Goal: Task Accomplishment & Management: Use online tool/utility

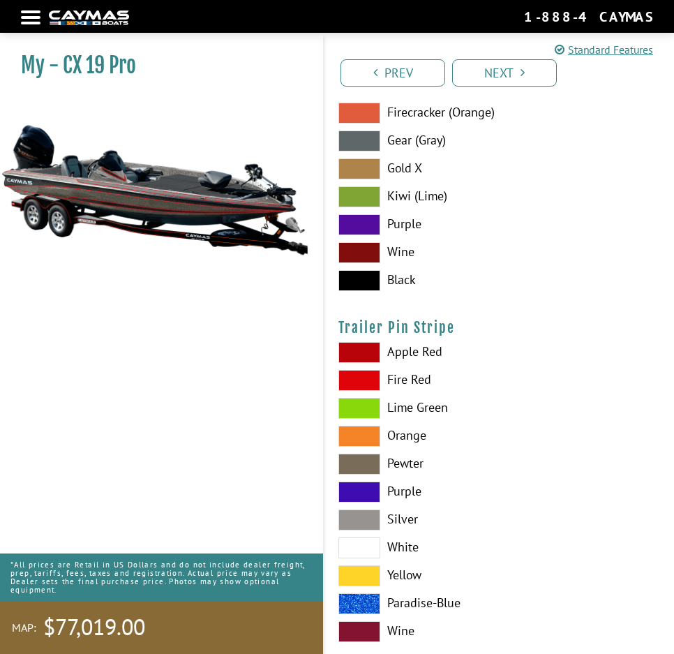
scroll to position [11931, 0]
click at [98, 360] on div "My - CX 19 Pro MAP:" at bounding box center [154, 362] width 337 height 654
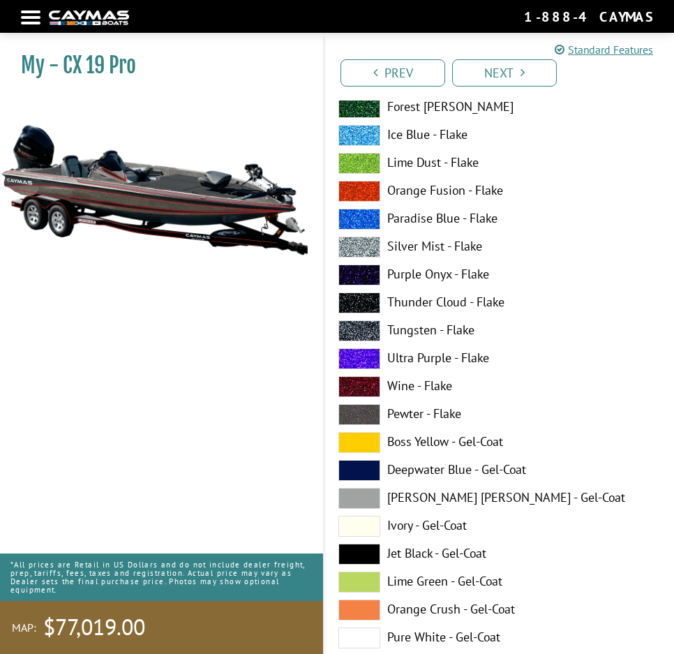
scroll to position [0, 0]
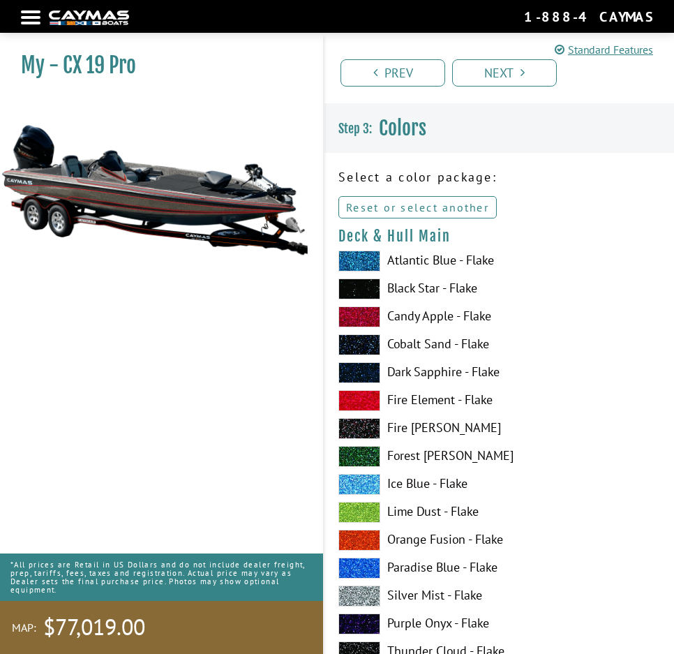
click at [465, 200] on link "Reset or select another" at bounding box center [417, 207] width 158 height 22
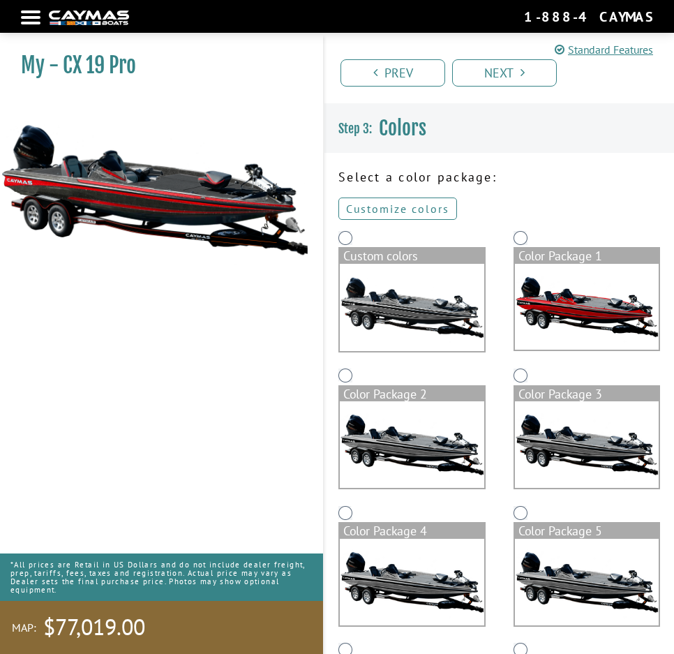
click at [400, 206] on link "Customize colors" at bounding box center [397, 208] width 119 height 22
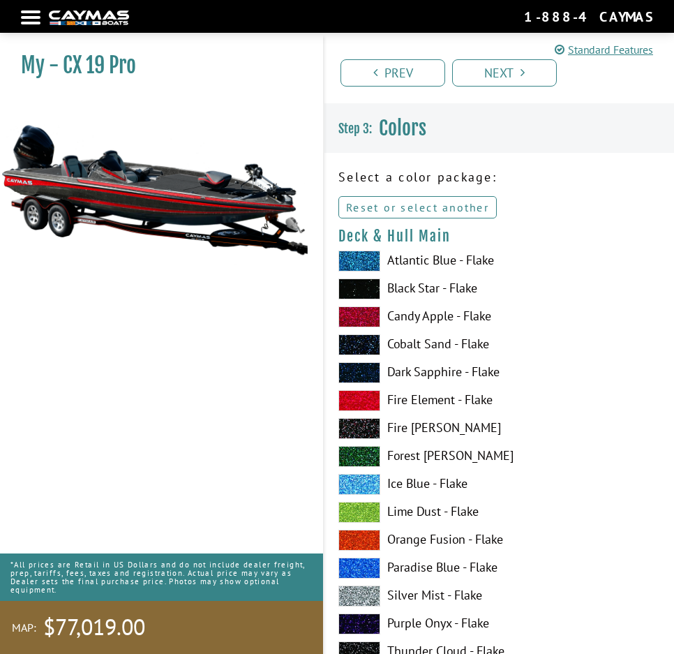
click at [418, 209] on link "Reset or select another" at bounding box center [417, 207] width 158 height 22
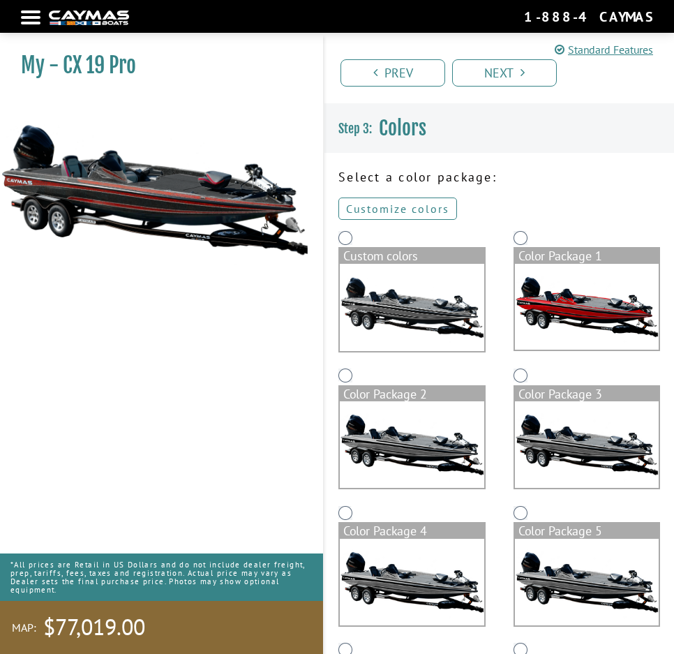
click at [403, 207] on link "Customize colors" at bounding box center [397, 208] width 119 height 22
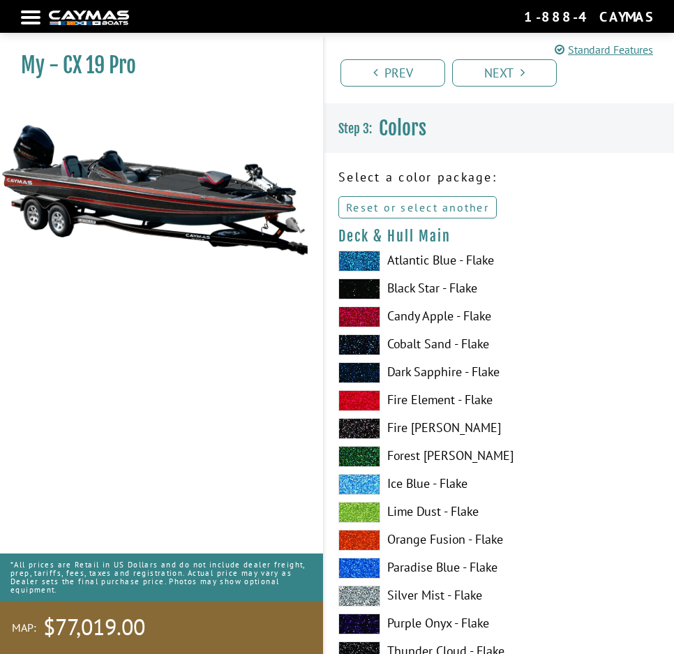
click at [443, 207] on link "Reset or select another" at bounding box center [417, 207] width 158 height 22
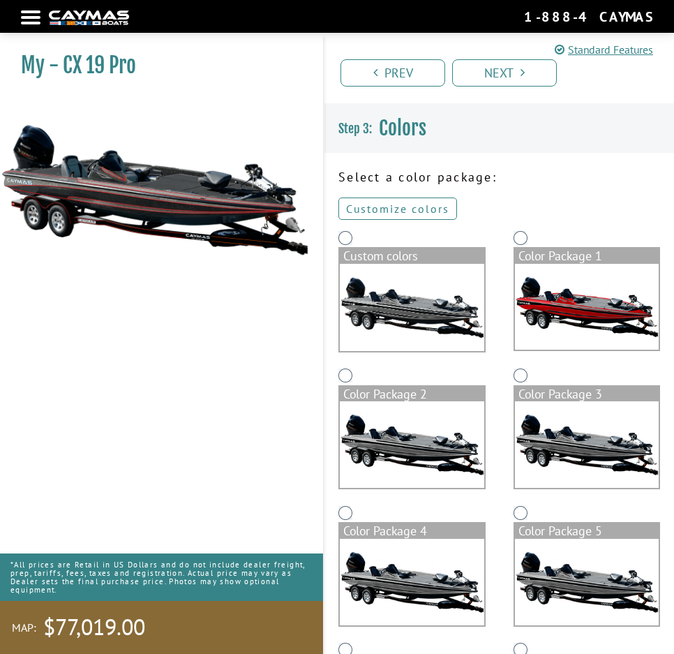
click at [422, 205] on link "Customize colors" at bounding box center [397, 208] width 119 height 22
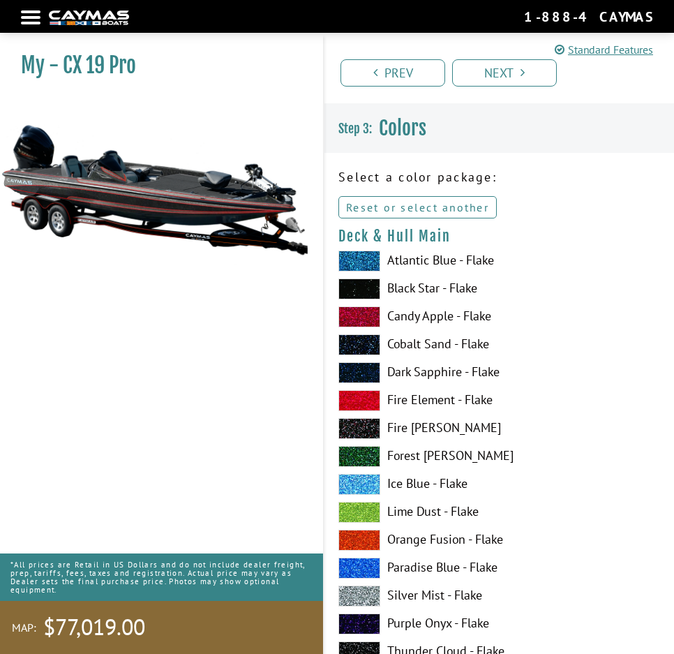
click at [437, 211] on link "Reset or select another" at bounding box center [417, 207] width 158 height 22
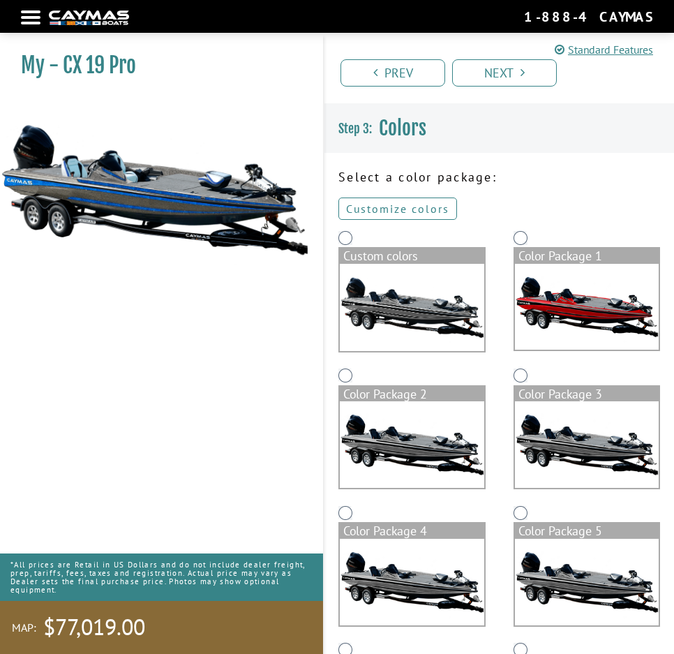
click at [406, 209] on link "Customize colors" at bounding box center [397, 208] width 119 height 22
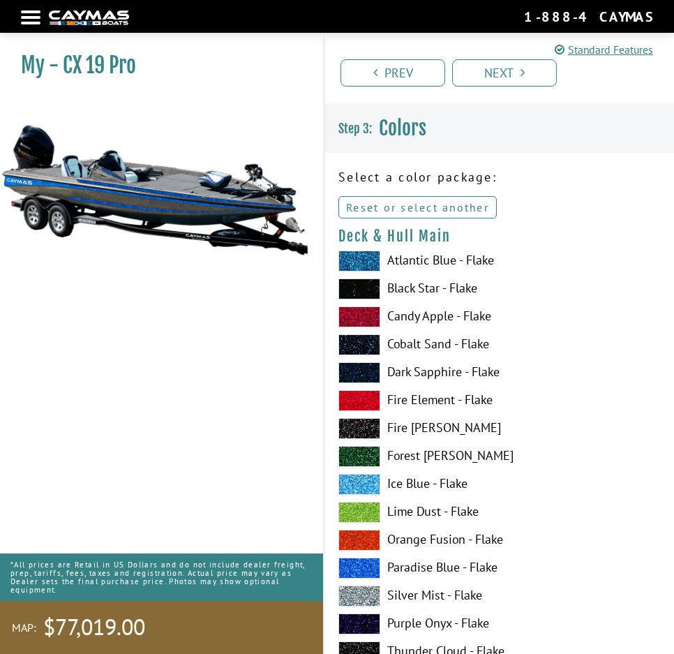
click at [443, 210] on link "Reset or select another" at bounding box center [417, 207] width 158 height 22
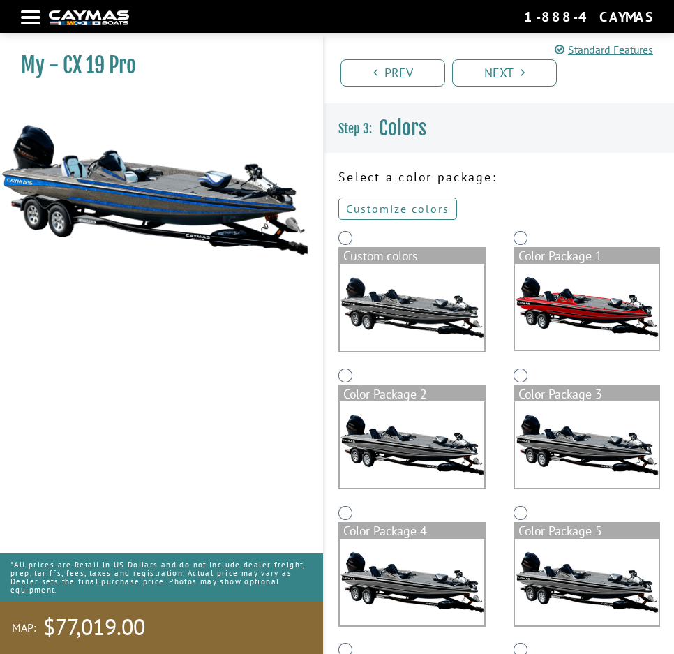
click at [438, 210] on link "Customize colors" at bounding box center [397, 208] width 119 height 22
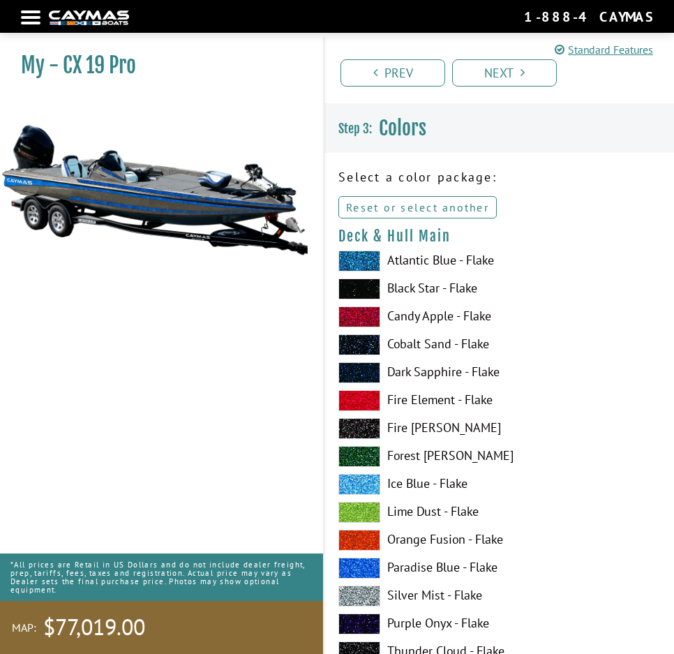
click at [434, 209] on link "Reset or select another" at bounding box center [417, 207] width 158 height 22
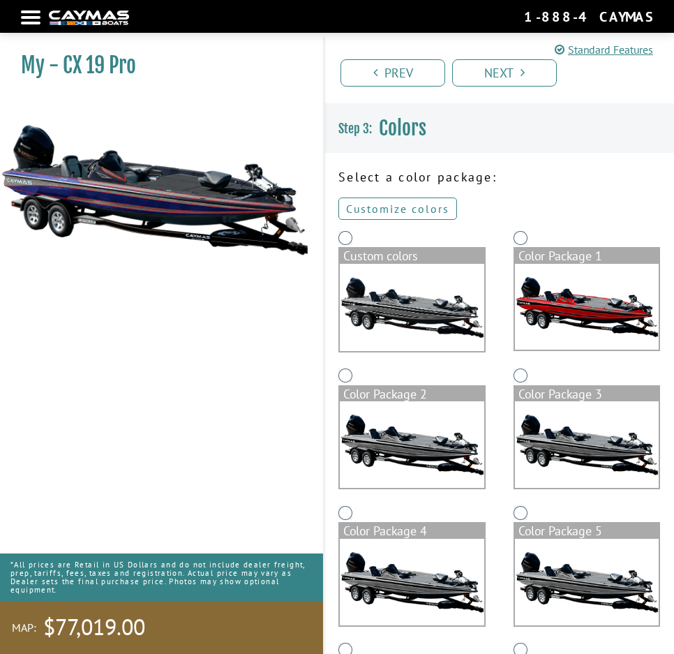
click at [405, 202] on link "Customize colors" at bounding box center [397, 208] width 119 height 22
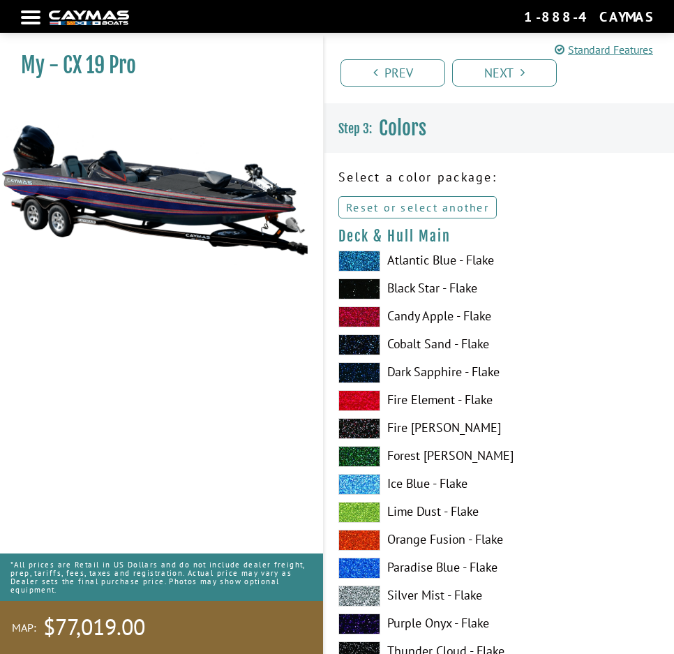
click at [413, 199] on link "Reset or select another" at bounding box center [417, 207] width 158 height 22
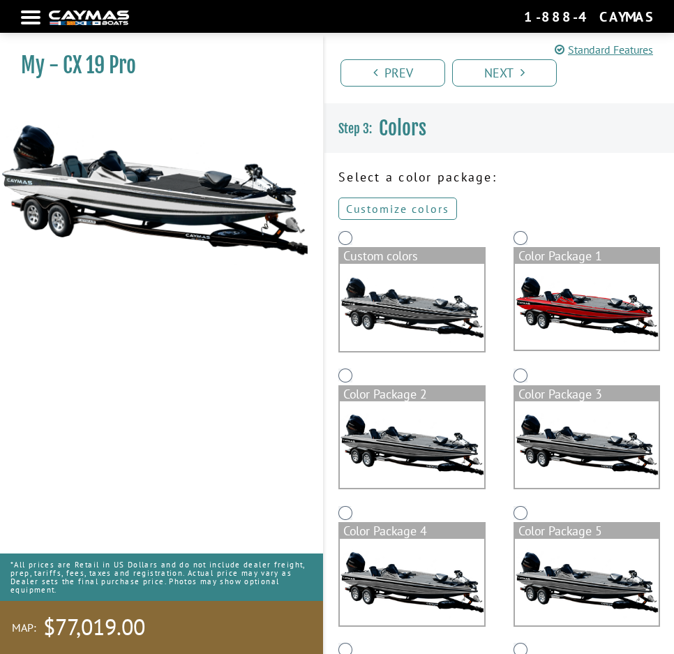
click at [400, 207] on link "Customize colors" at bounding box center [397, 208] width 119 height 22
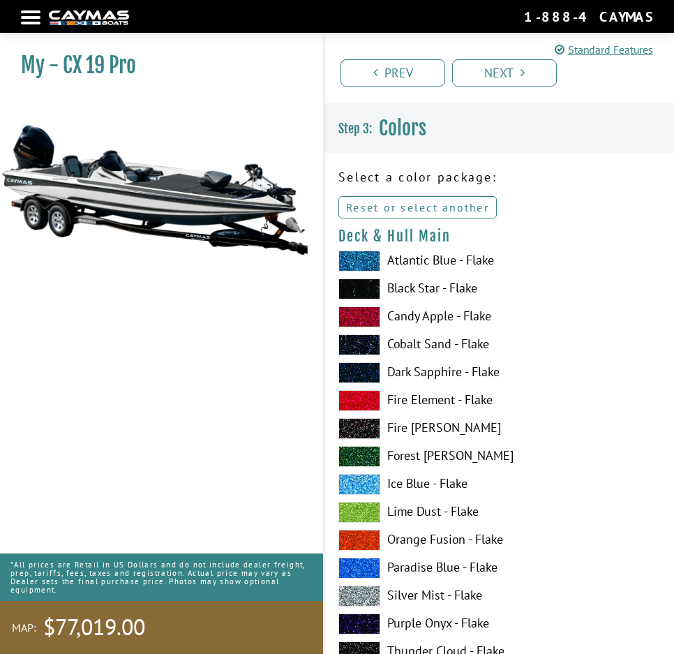
click at [415, 208] on link "Reset or select another" at bounding box center [417, 207] width 158 height 22
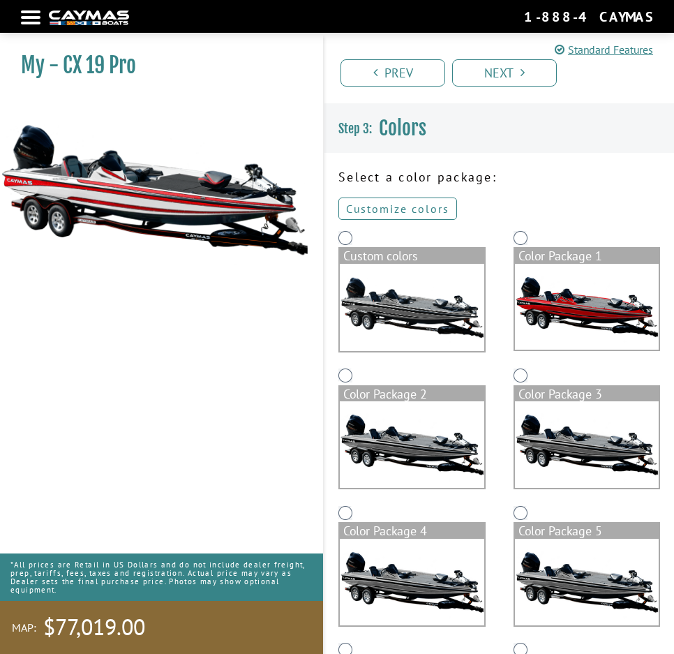
click at [410, 211] on link "Customize colors" at bounding box center [397, 208] width 119 height 22
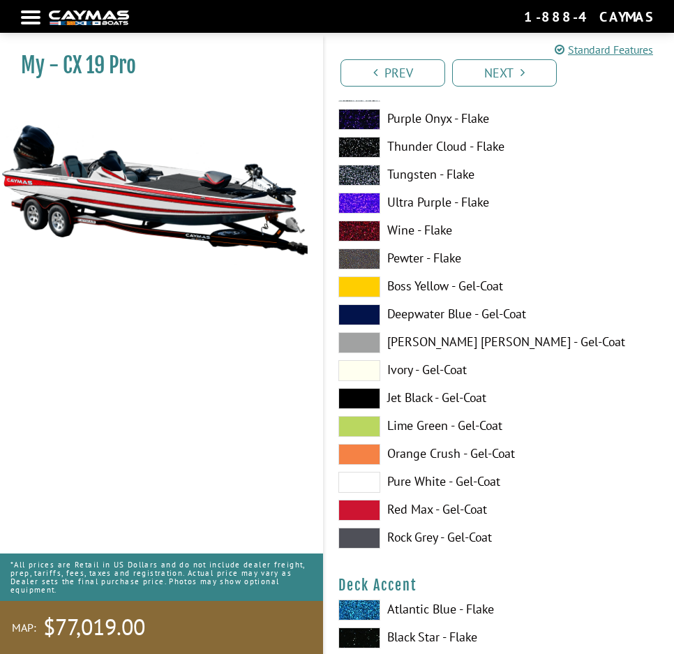
scroll to position [16, 0]
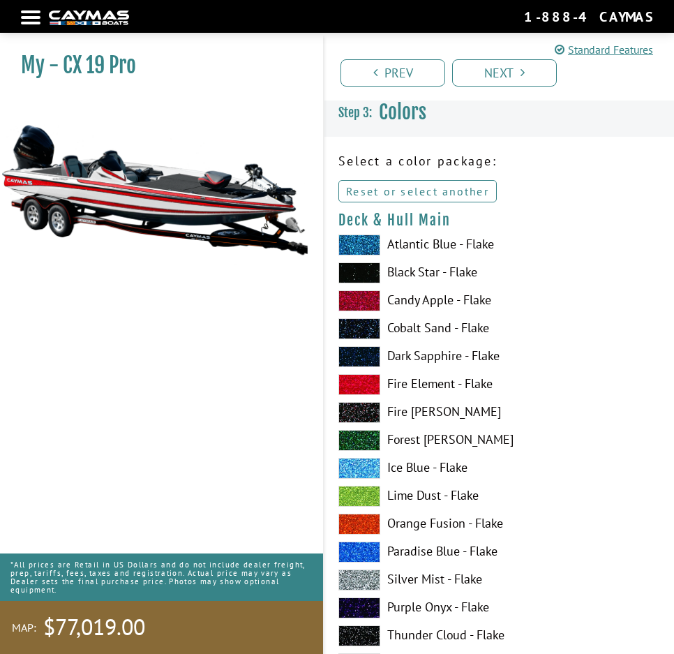
click at [435, 188] on link "Reset or select another" at bounding box center [417, 191] width 158 height 22
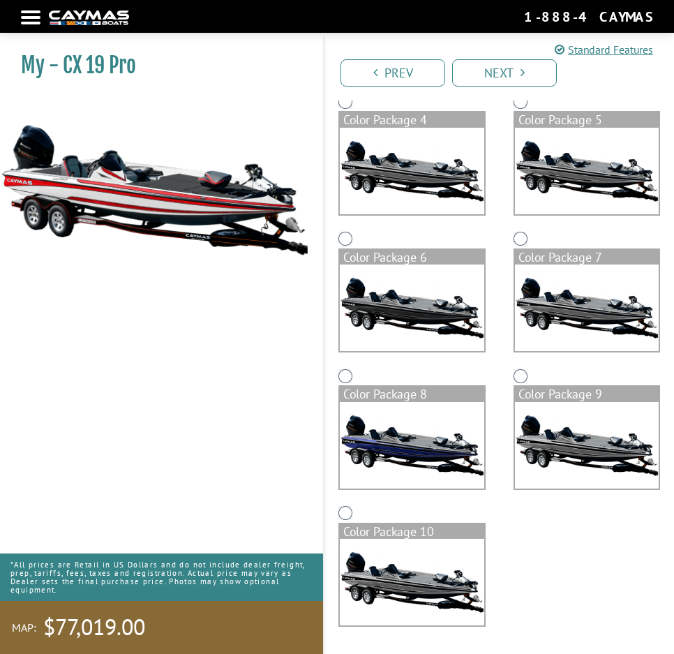
scroll to position [0, 0]
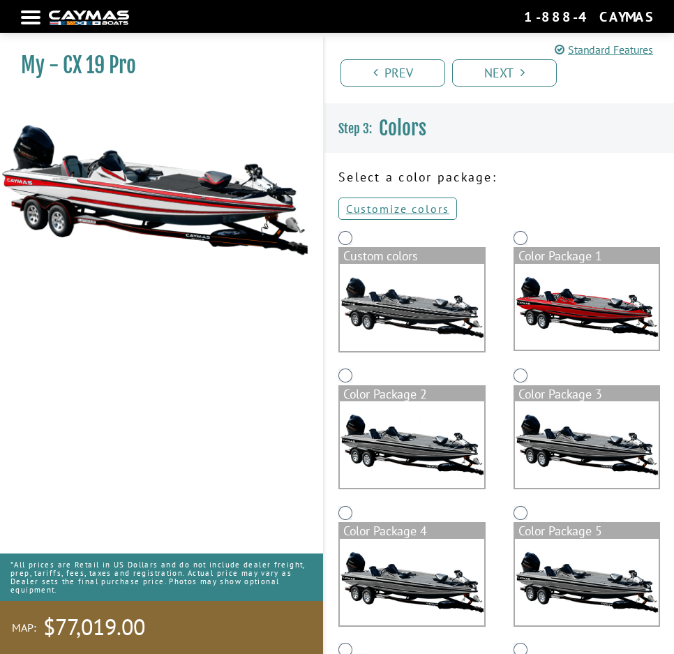
click at [27, 19] on div at bounding box center [31, 17] width 20 height 3
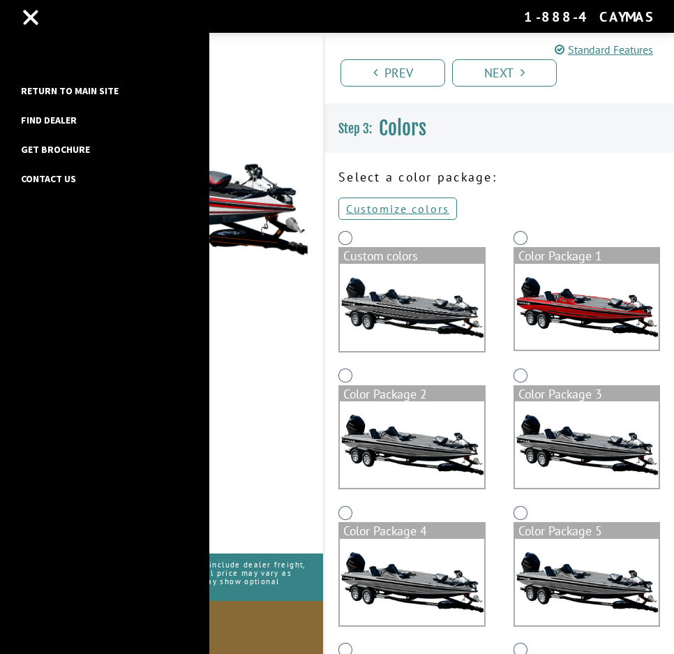
click at [60, 87] on link "Return to main site" at bounding box center [70, 91] width 112 height 18
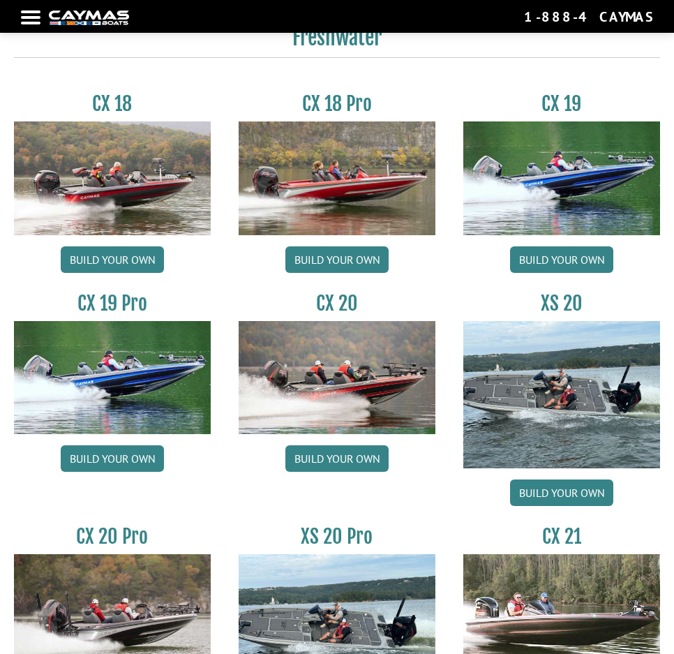
scroll to position [1186, 0]
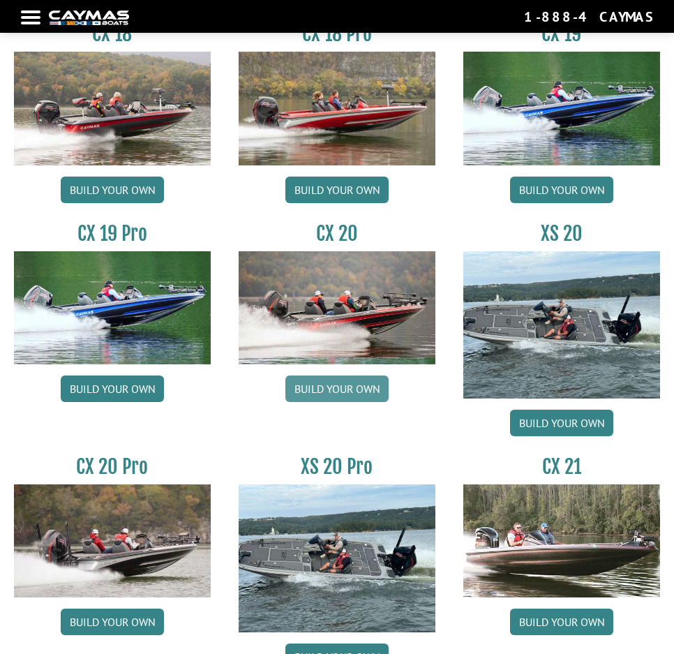
click at [354, 392] on link "Build your own" at bounding box center [336, 388] width 103 height 27
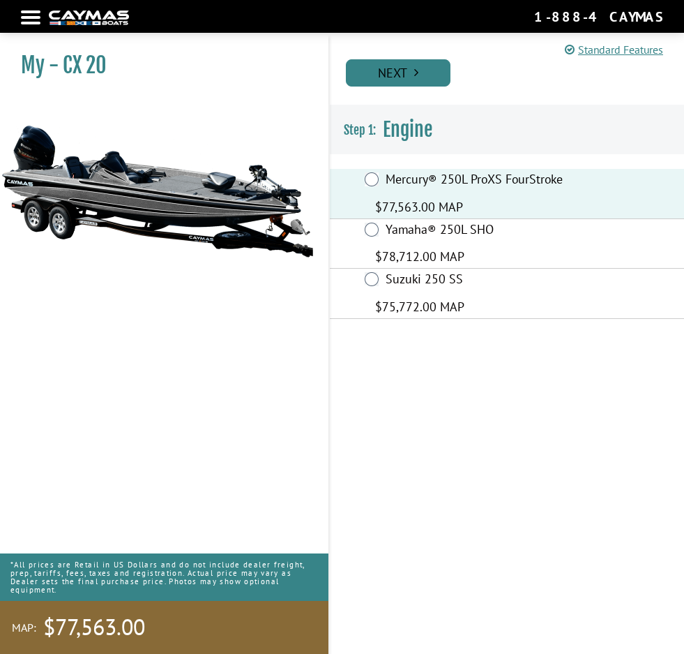
click at [410, 74] on link "Next" at bounding box center [398, 72] width 105 height 27
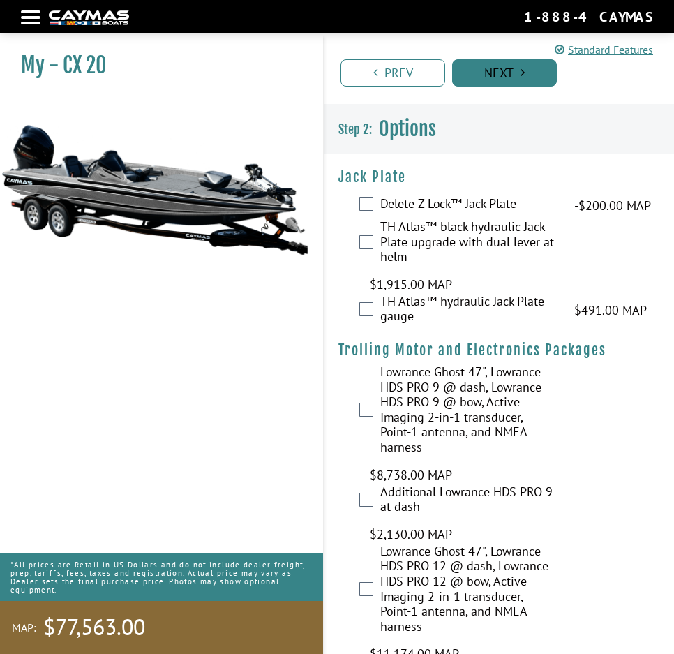
click at [513, 73] on link "Next" at bounding box center [504, 72] width 105 height 27
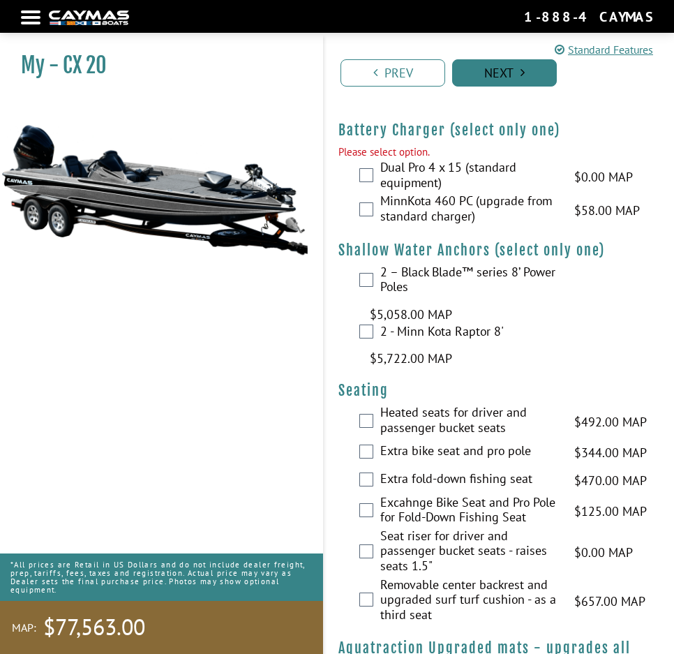
scroll to position [1751, 0]
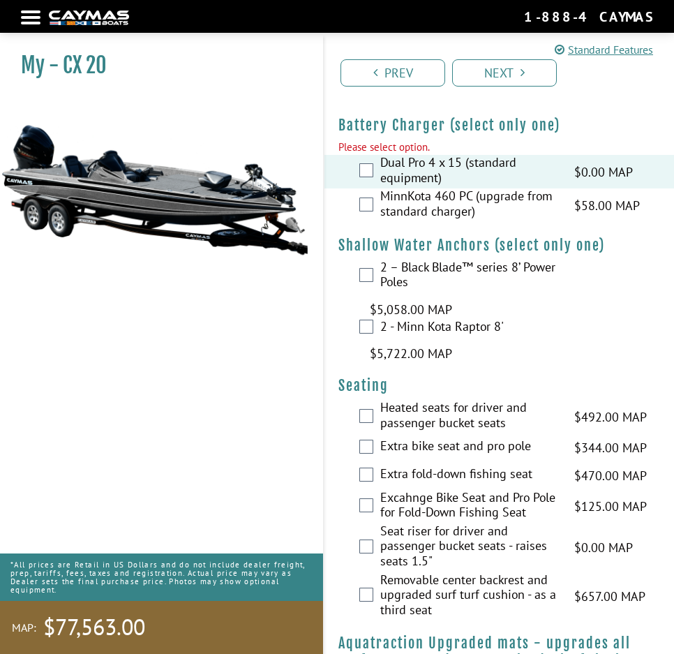
click at [461, 91] on div "Prev Next" at bounding box center [498, 67] width 351 height 68
click at [479, 74] on link "Next" at bounding box center [504, 72] width 105 height 27
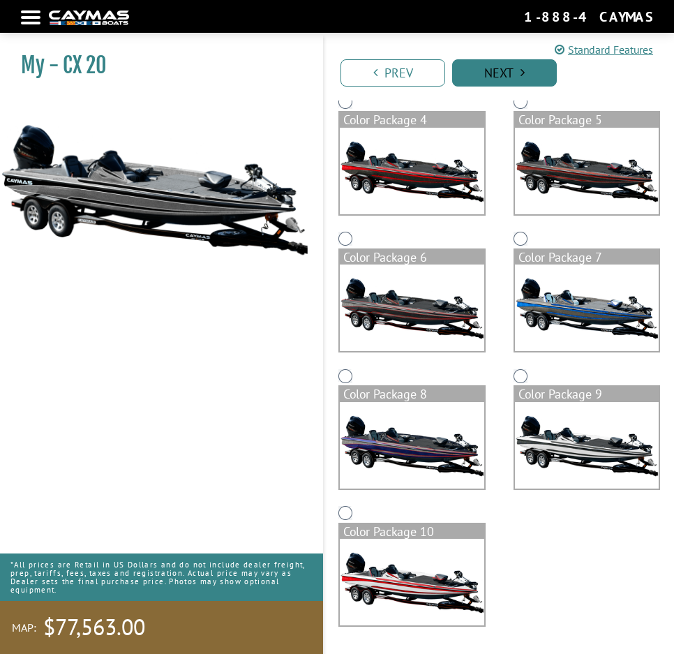
scroll to position [0, 0]
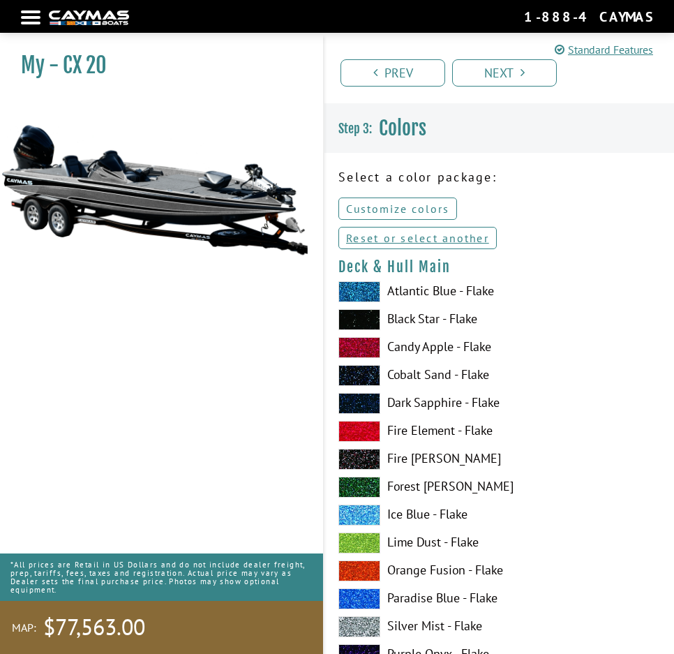
click at [381, 204] on link "Customize colors" at bounding box center [397, 208] width 119 height 22
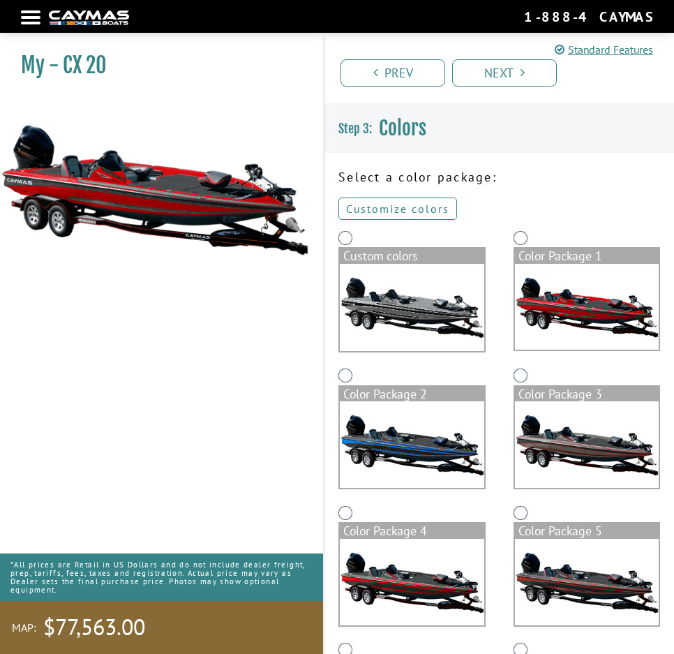
click at [379, 206] on link "Customize colors" at bounding box center [397, 208] width 119 height 22
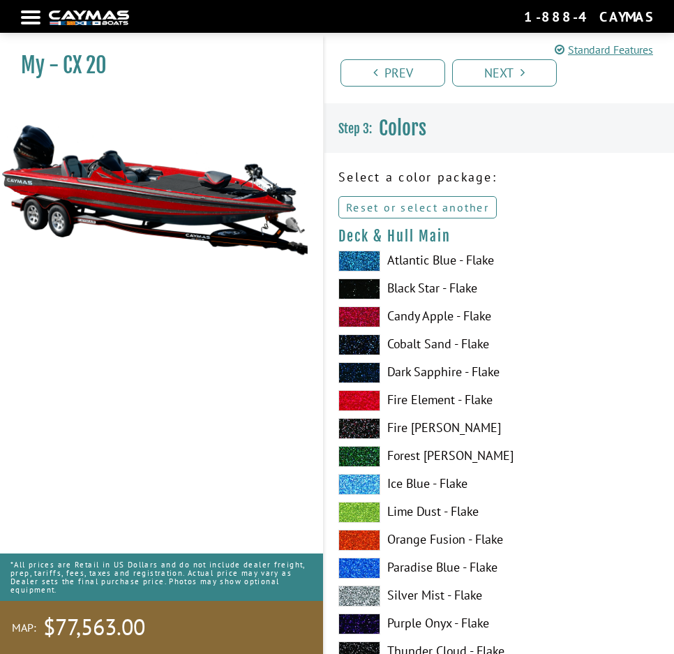
click at [370, 199] on link "Reset or select another" at bounding box center [417, 207] width 158 height 22
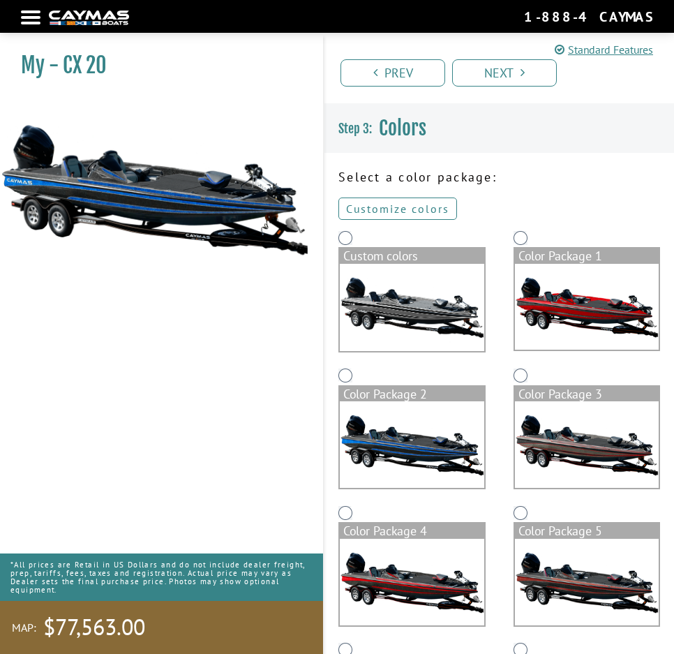
click at [424, 200] on link "Customize colors" at bounding box center [397, 208] width 119 height 22
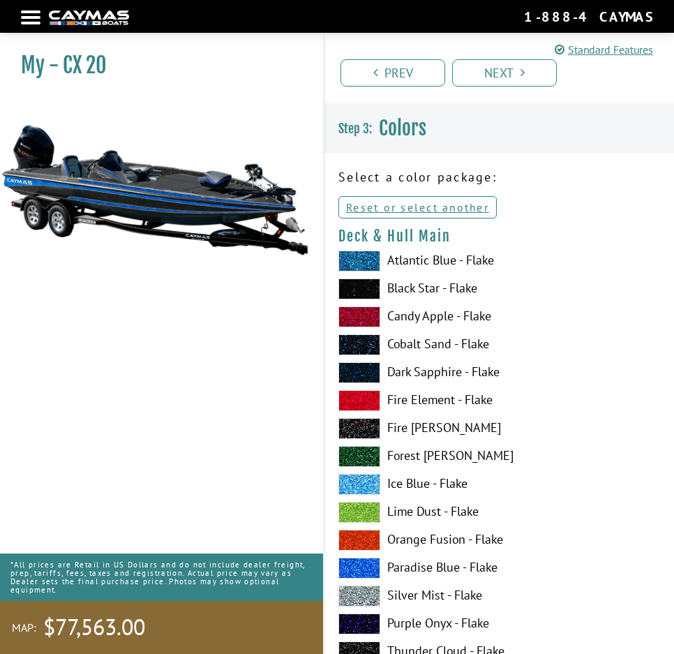
click at [410, 190] on div "Select a color package: Customize colors Reset or select another Custom colors …" at bounding box center [499, 197] width 350 height 60
click at [411, 202] on link "Reset or select another" at bounding box center [417, 207] width 158 height 22
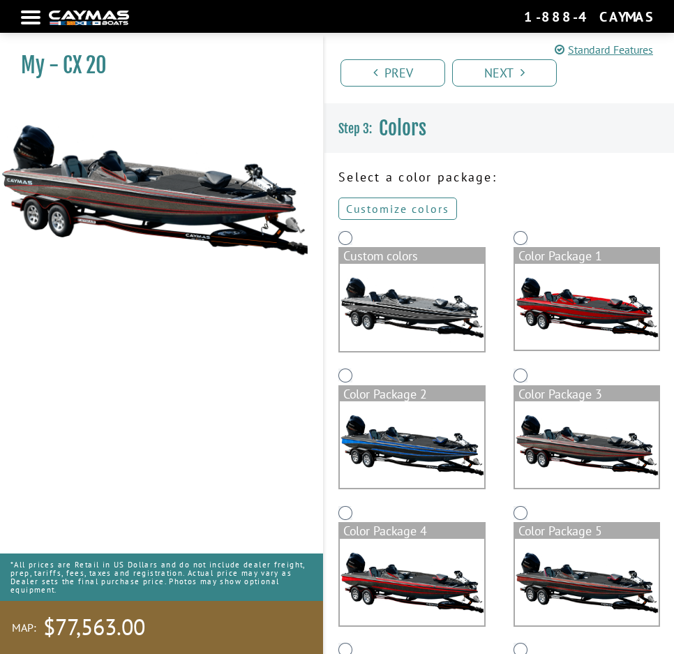
click at [407, 213] on link "Customize colors" at bounding box center [397, 208] width 119 height 22
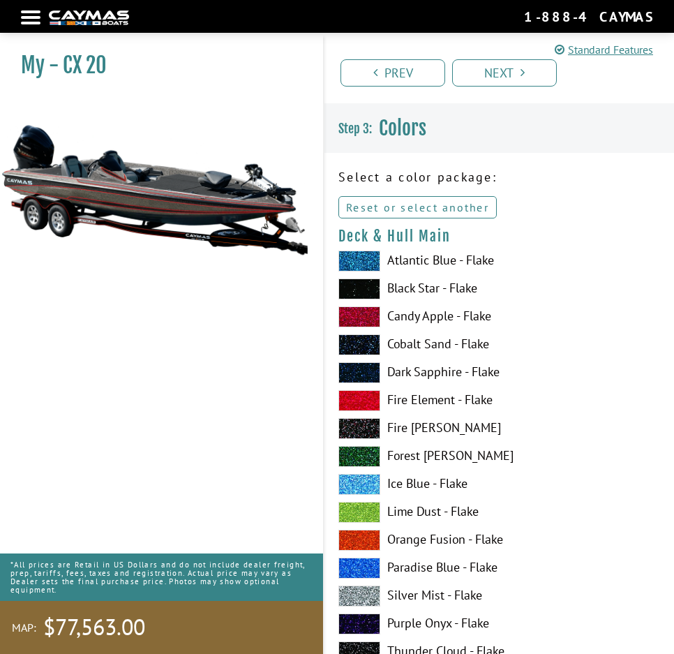
click at [386, 202] on link "Reset or select another" at bounding box center [417, 207] width 158 height 22
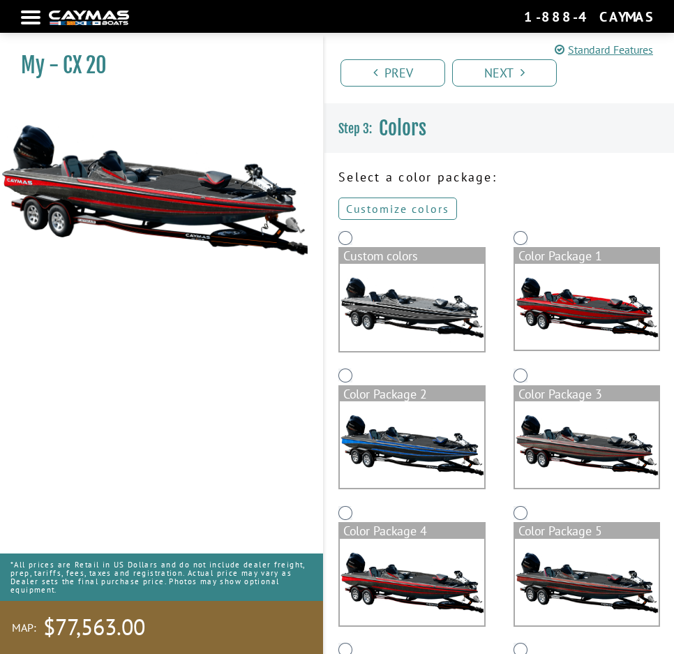
click at [399, 211] on link "Customize colors" at bounding box center [397, 208] width 119 height 22
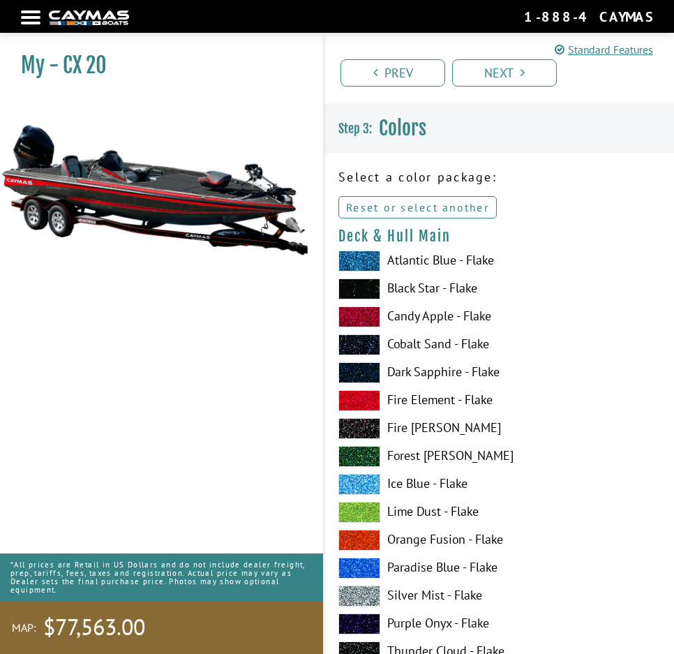
click at [422, 207] on link "Reset or select another" at bounding box center [417, 207] width 158 height 22
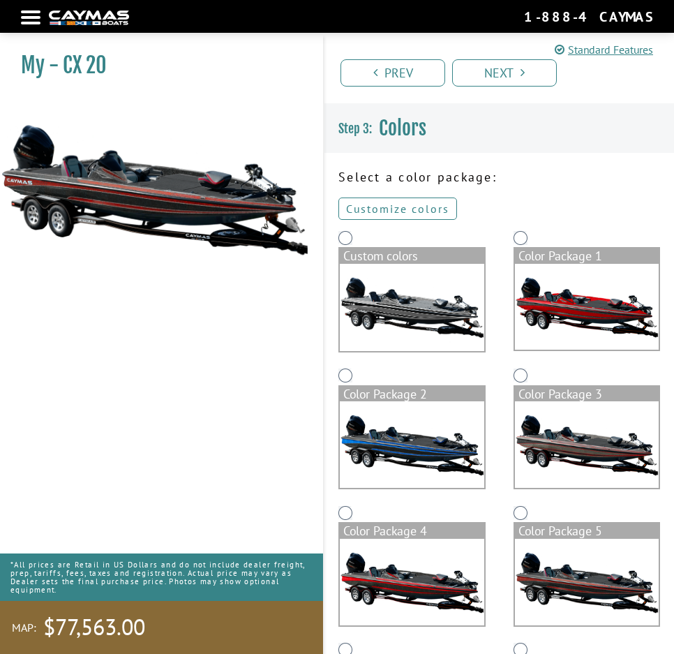
click at [402, 211] on link "Customize colors" at bounding box center [397, 208] width 119 height 22
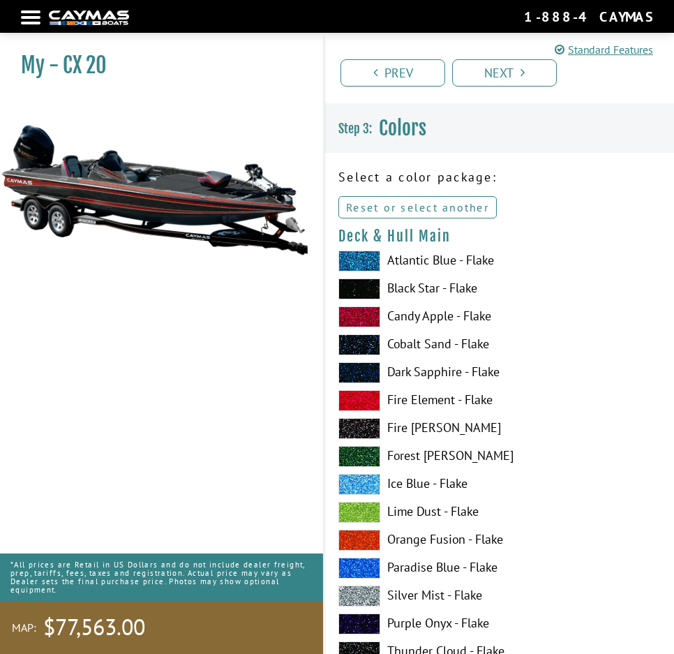
click at [418, 207] on link "Reset or select another" at bounding box center [417, 207] width 158 height 22
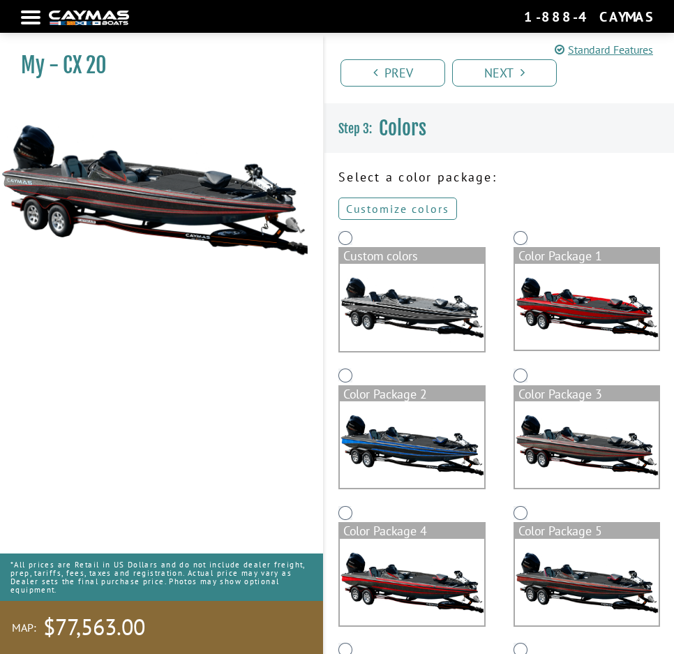
click at [402, 214] on link "Customize colors" at bounding box center [397, 208] width 119 height 22
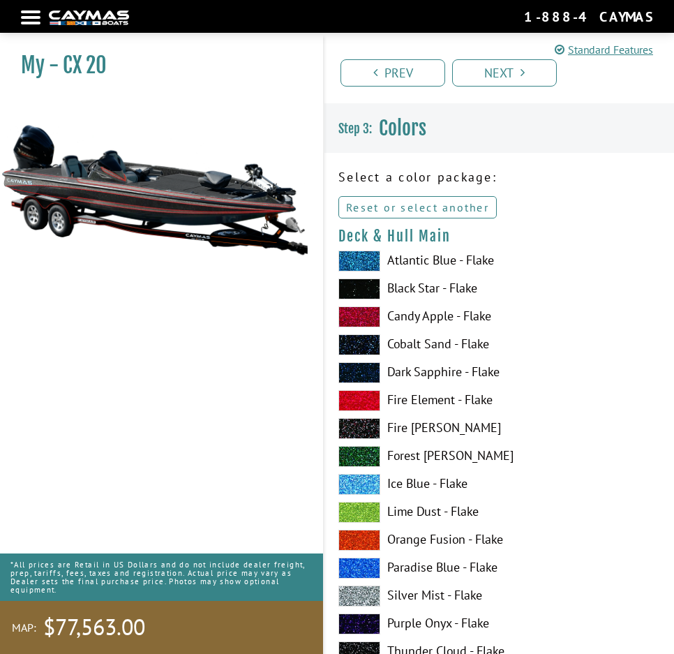
click at [420, 199] on link "Reset or select another" at bounding box center [417, 207] width 158 height 22
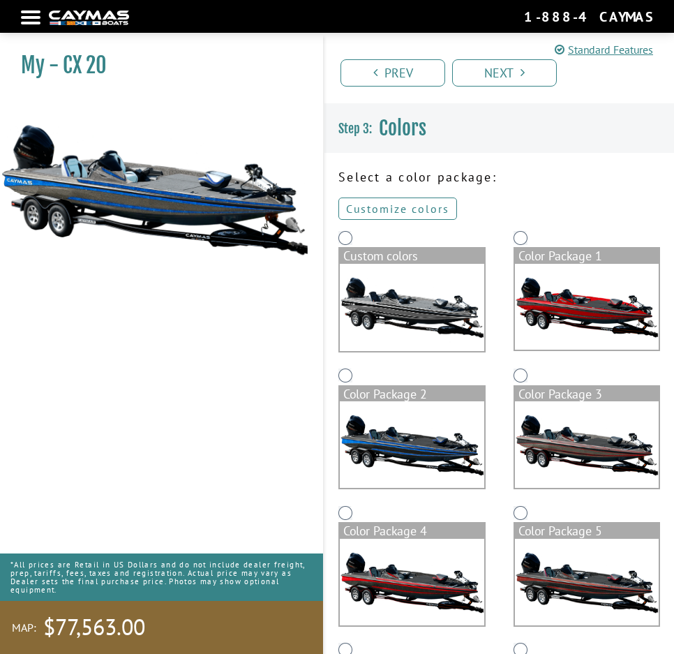
click at [418, 207] on link "Customize colors" at bounding box center [397, 208] width 119 height 22
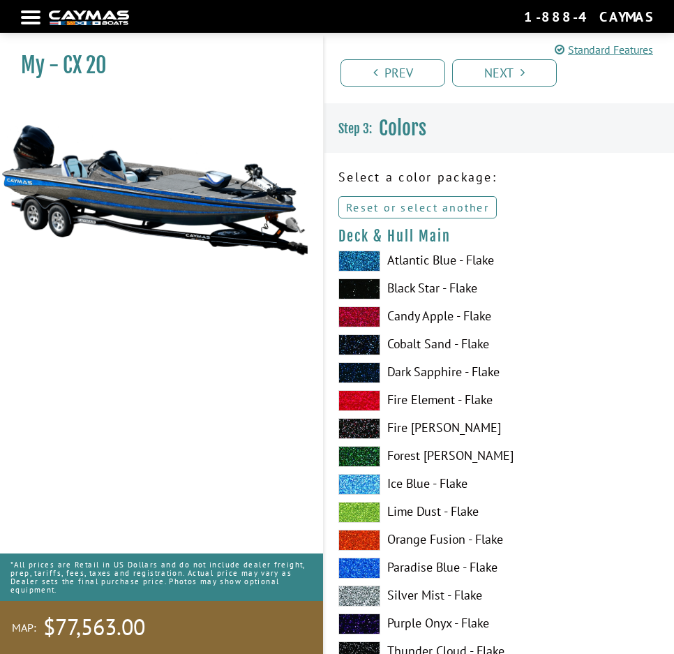
click at [434, 207] on link "Reset or select another" at bounding box center [417, 207] width 158 height 22
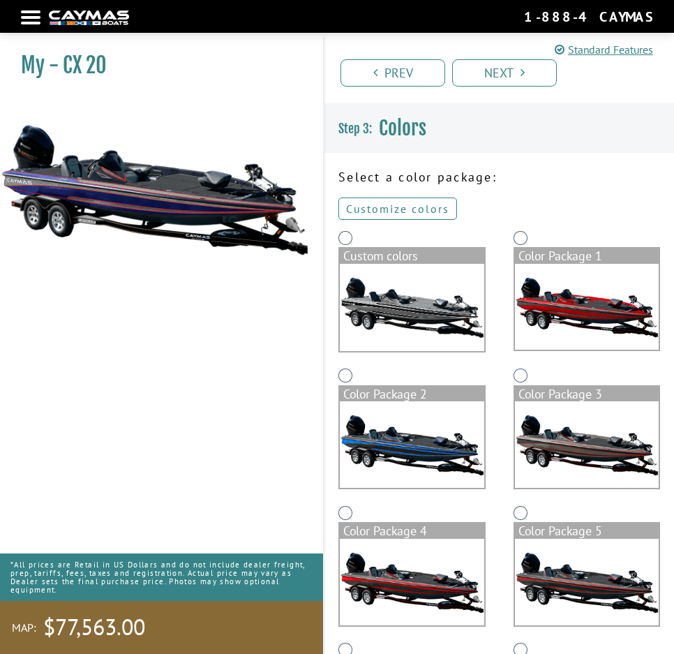
click at [381, 202] on link "Customize colors" at bounding box center [397, 208] width 119 height 22
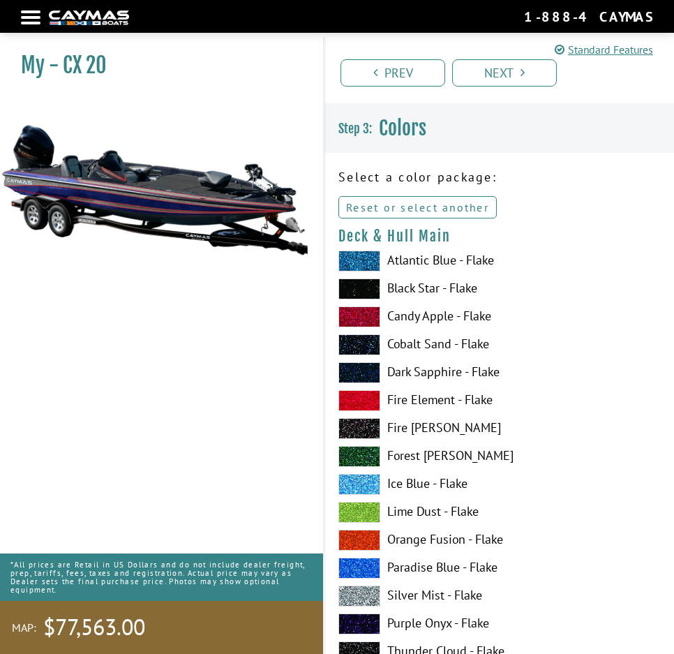
click at [373, 208] on link "Reset or select another" at bounding box center [417, 207] width 158 height 22
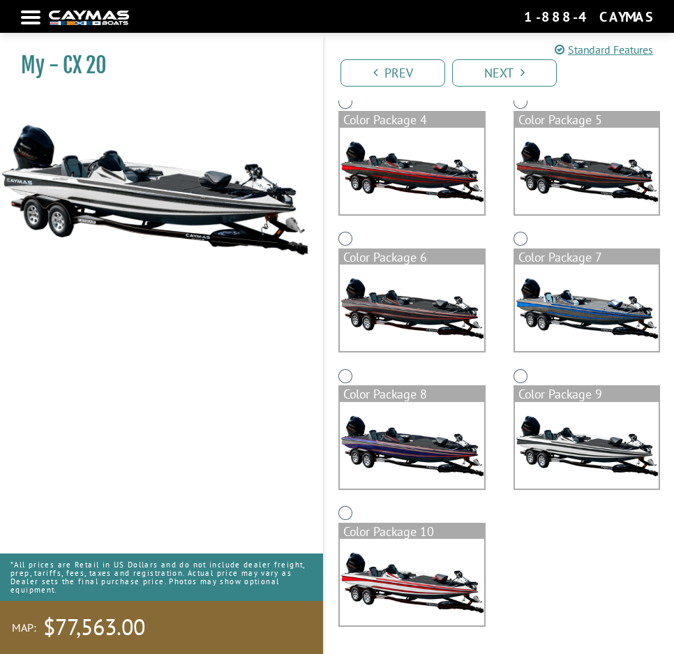
scroll to position [62, 0]
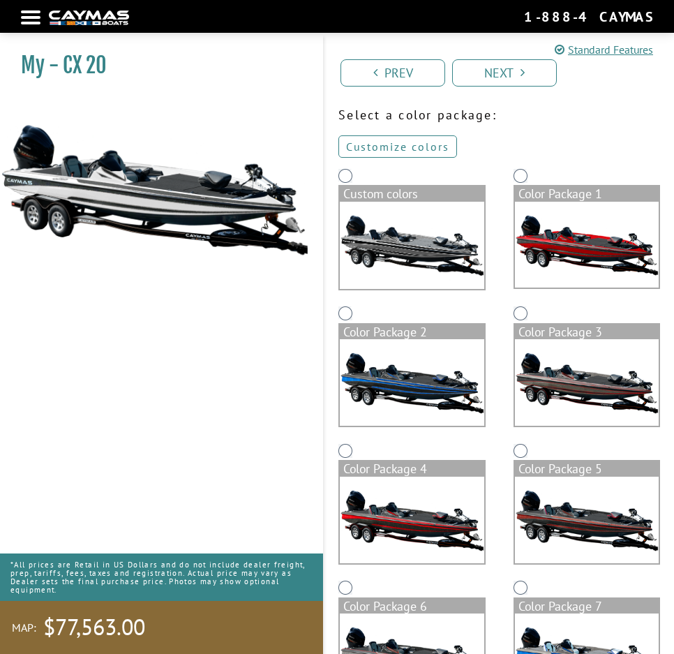
click at [389, 147] on link "Customize colors" at bounding box center [397, 146] width 119 height 22
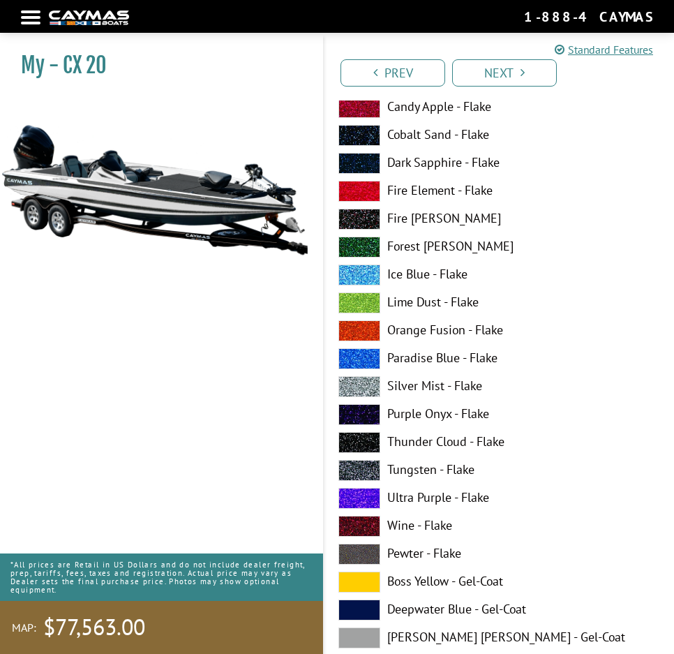
scroll to position [0, 0]
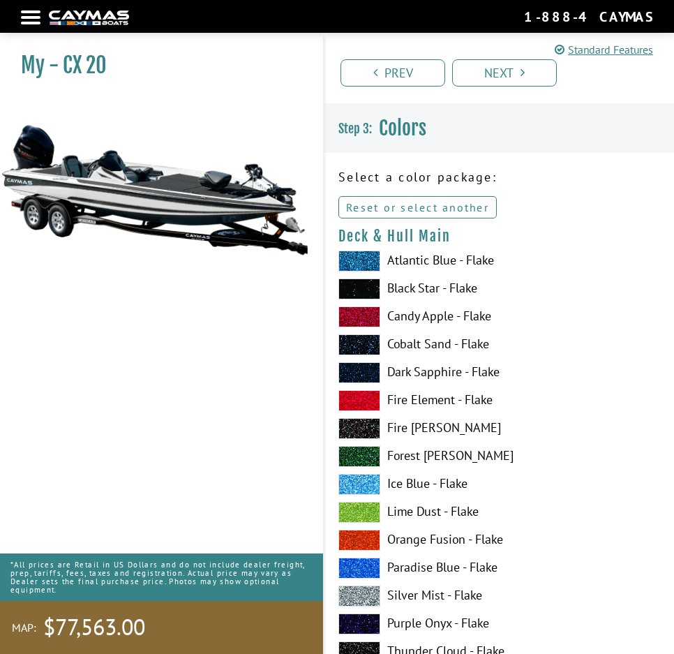
click at [436, 200] on link "Reset or select another" at bounding box center [417, 207] width 158 height 22
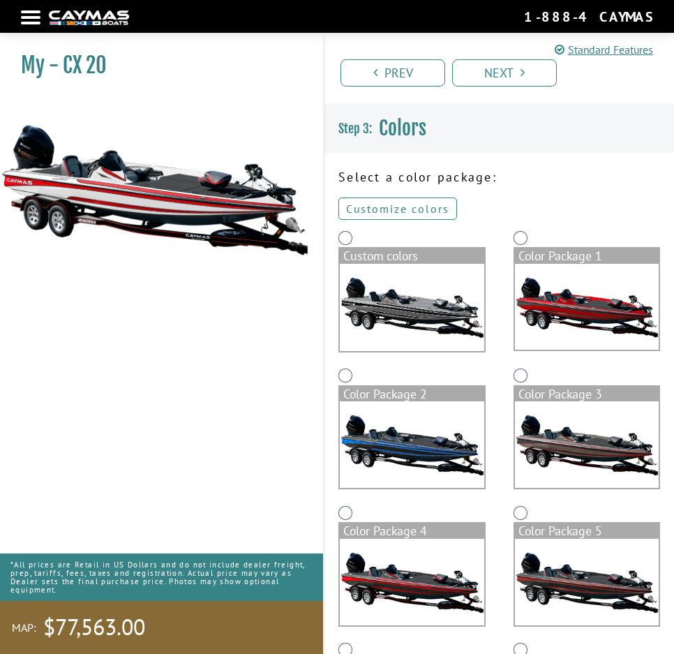
click at [425, 207] on link "Customize colors" at bounding box center [397, 208] width 119 height 22
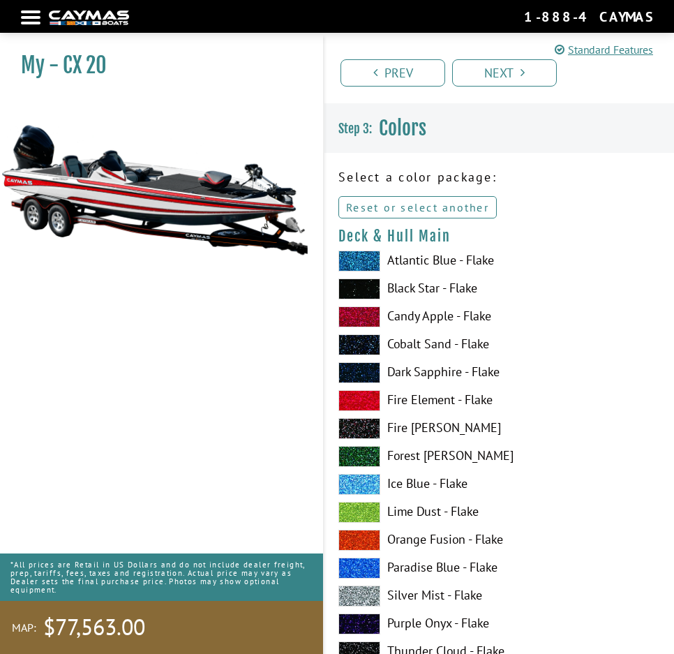
click at [434, 205] on link "Reset or select another" at bounding box center [417, 207] width 158 height 22
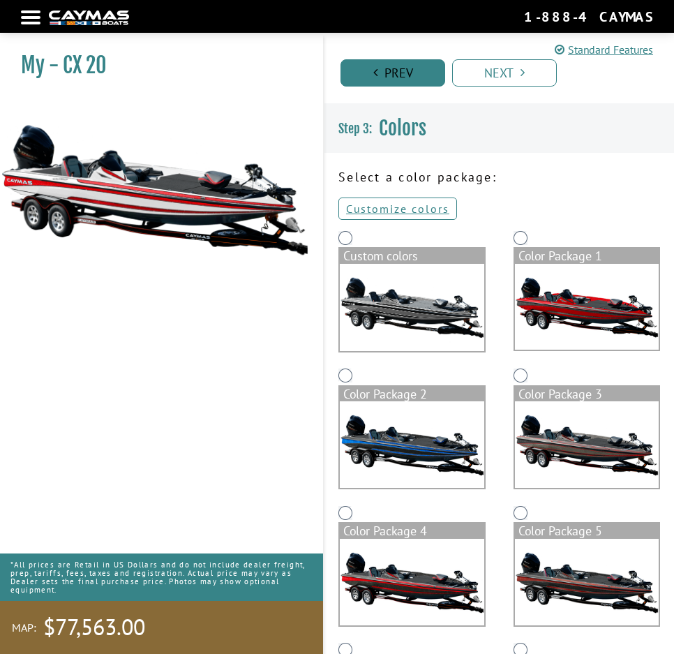
click at [408, 77] on link "Prev" at bounding box center [392, 72] width 105 height 27
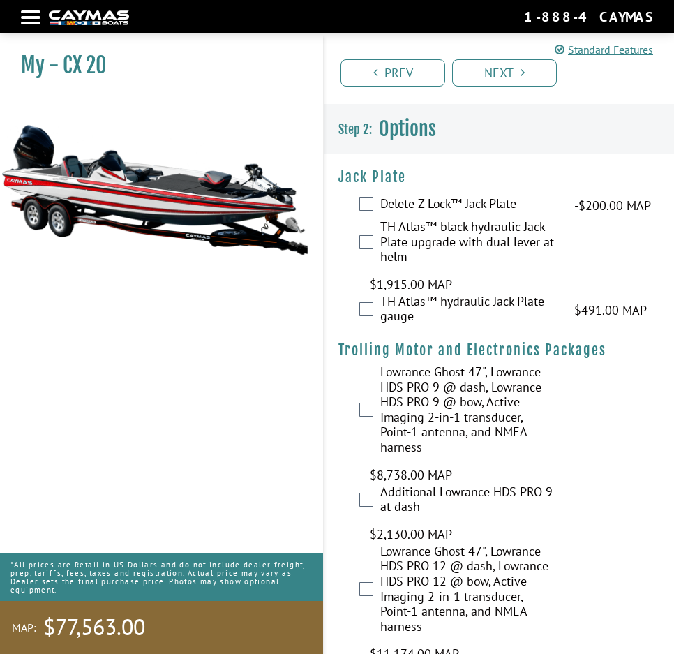
click at [24, 15] on nav "Return to main site Find Dealer Get Brochure Contact Us 1-888-4CAYMAS" at bounding box center [337, 16] width 632 height 19
click at [30, 19] on div at bounding box center [31, 17] width 20 height 3
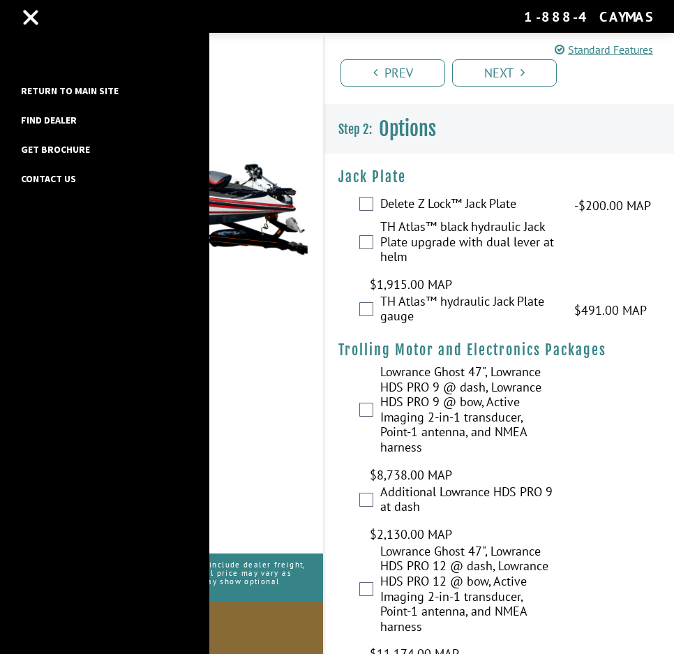
click at [70, 90] on link "Return to main site" at bounding box center [70, 91] width 112 height 18
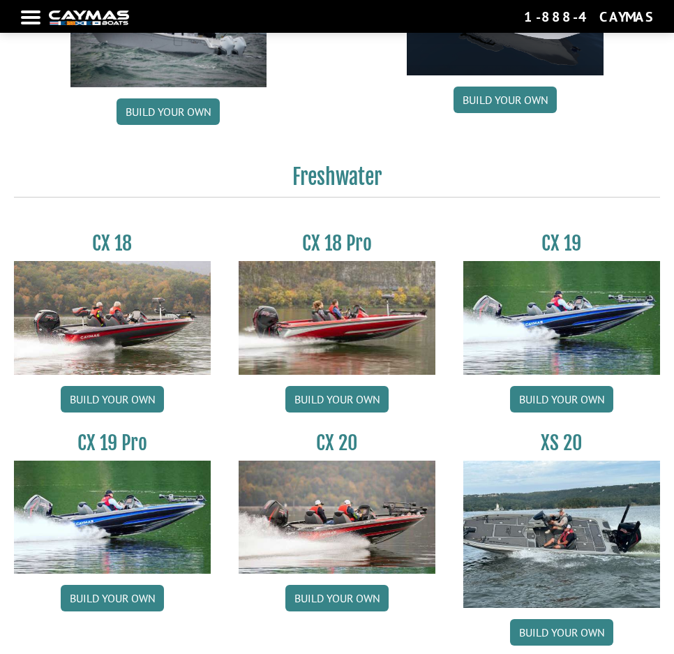
scroll to position [1395, 0]
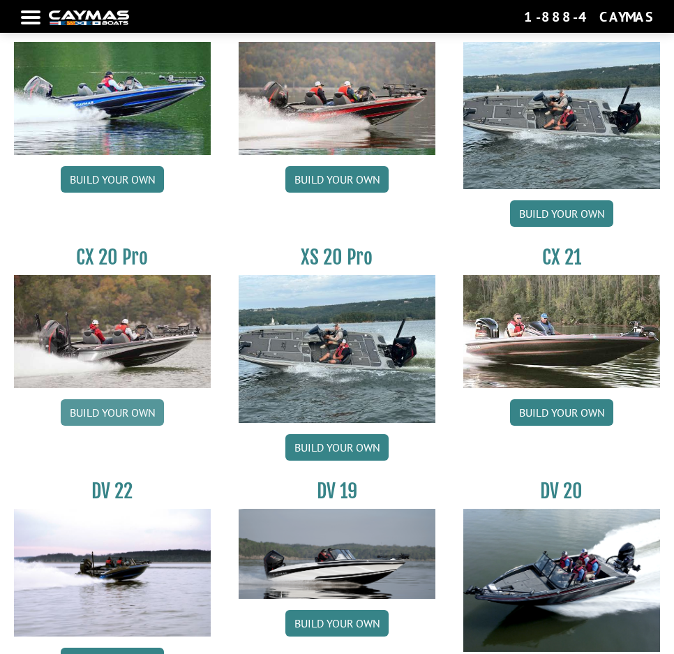
click at [126, 417] on link "Build your own" at bounding box center [112, 412] width 103 height 27
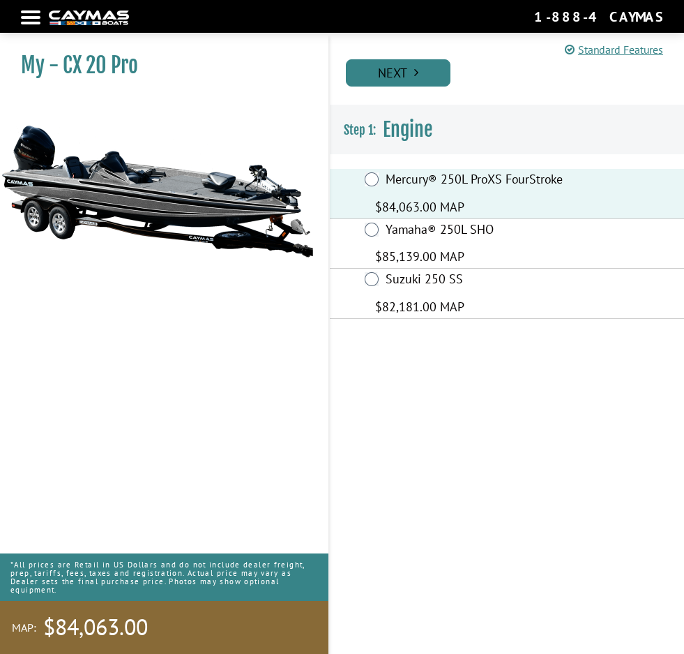
click at [398, 79] on link "Next" at bounding box center [398, 72] width 105 height 27
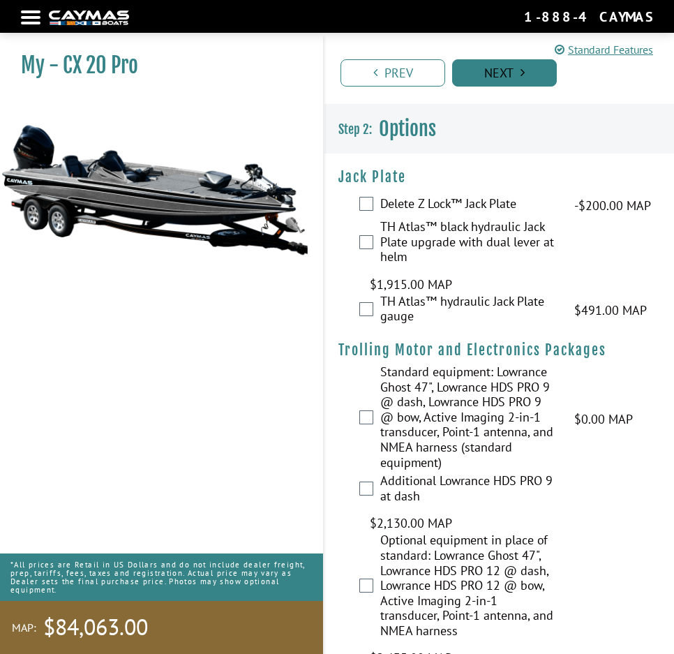
click at [475, 74] on link "Next" at bounding box center [504, 72] width 105 height 27
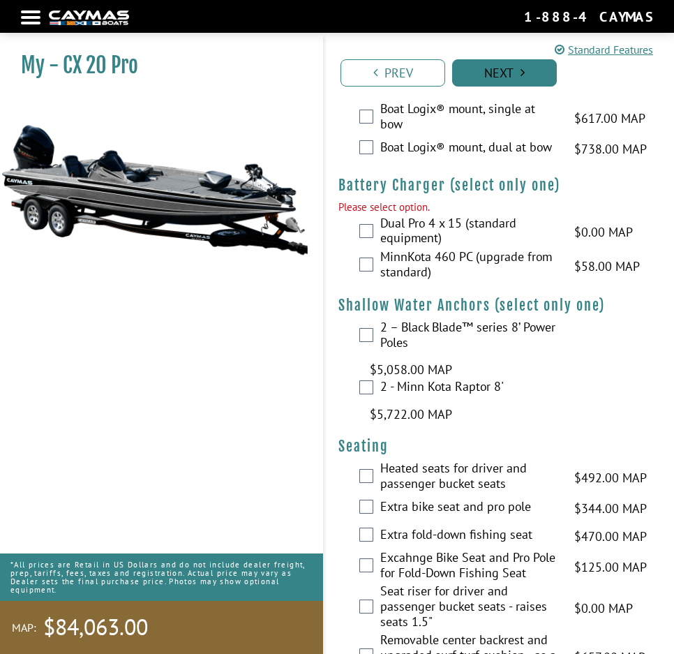
scroll to position [1894, 0]
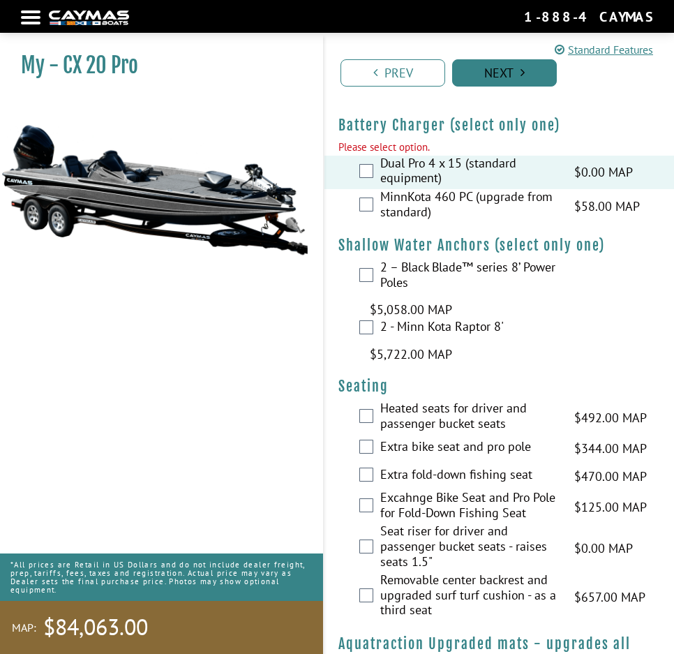
click at [497, 76] on link "Next" at bounding box center [504, 72] width 105 height 27
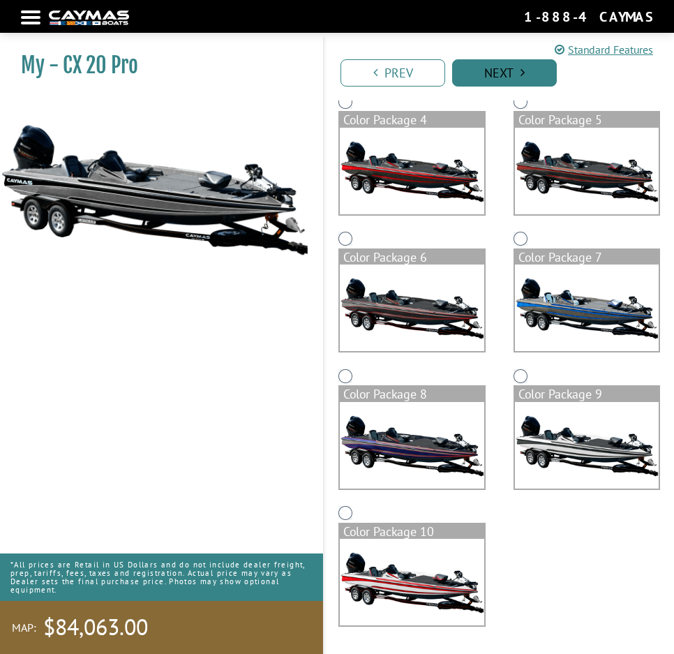
scroll to position [0, 0]
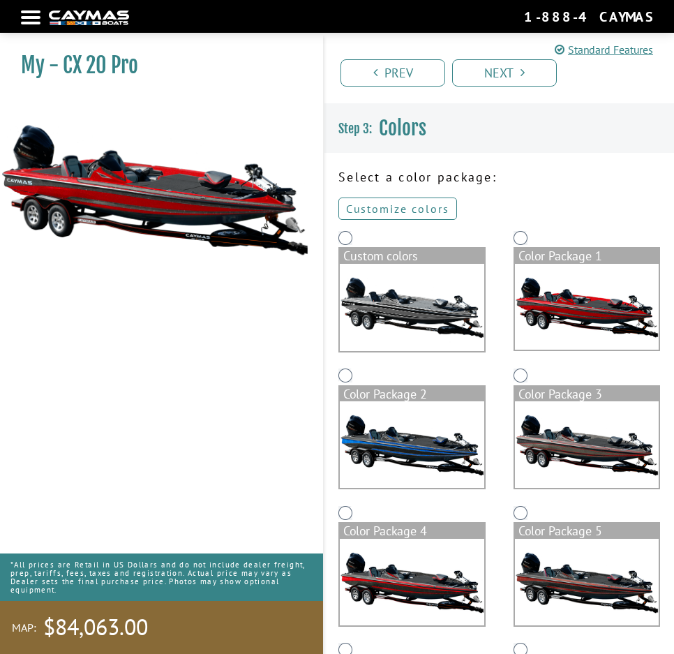
click at [365, 202] on link "Customize colors" at bounding box center [397, 208] width 119 height 22
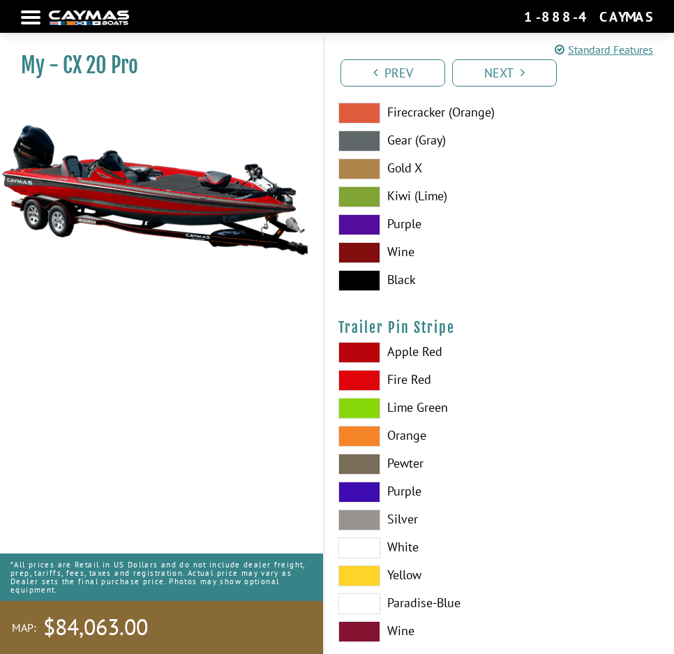
scroll to position [11960, 0]
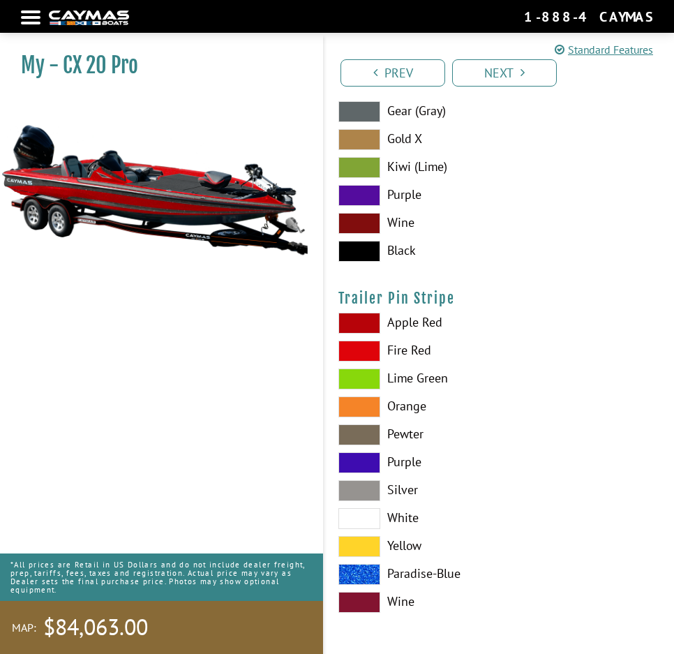
click at [494, 318] on label "Apple Red" at bounding box center [499, 323] width 322 height 21
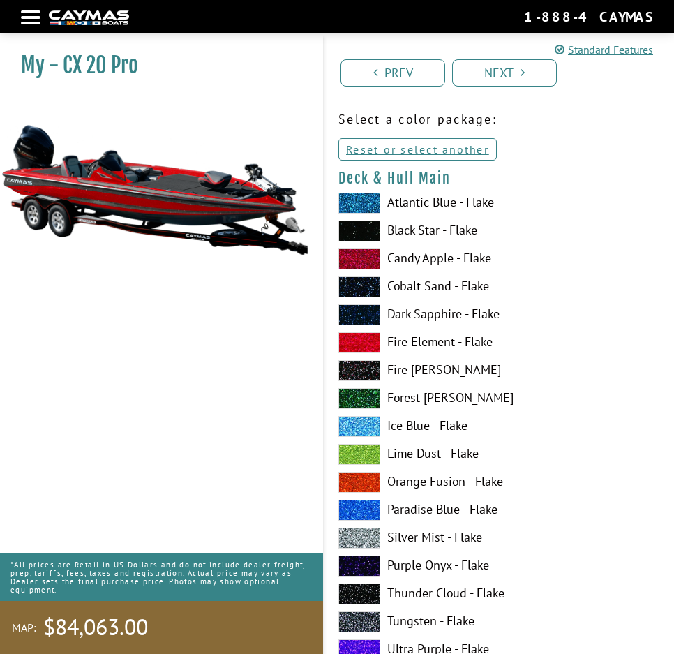
scroll to position [0, 0]
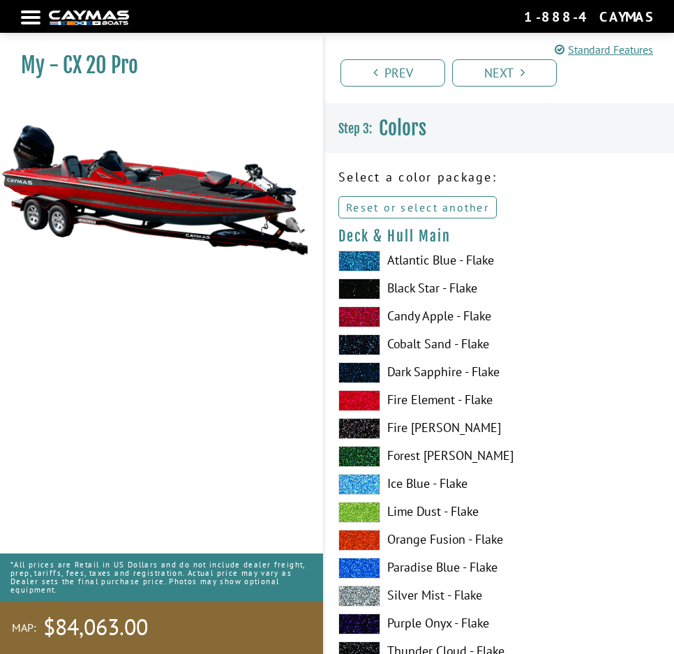
click at [403, 208] on link "Reset or select another" at bounding box center [417, 207] width 158 height 22
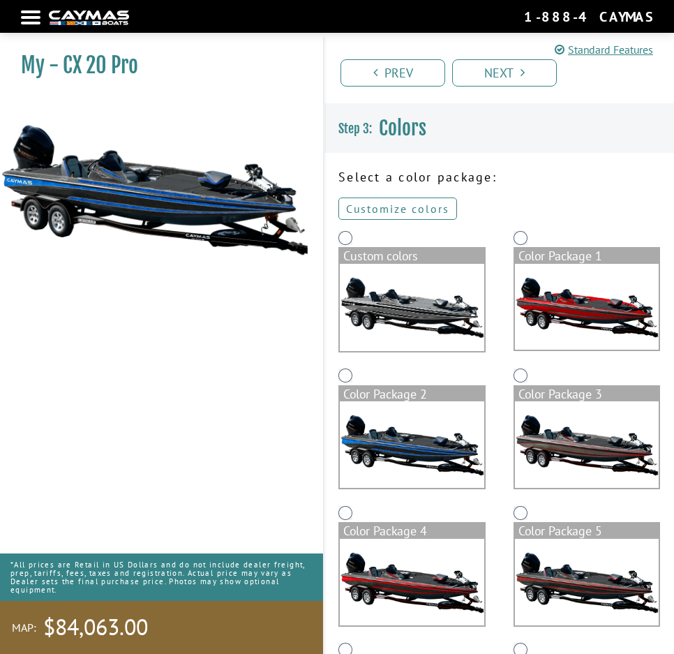
click at [406, 209] on link "Customize colors" at bounding box center [397, 208] width 119 height 22
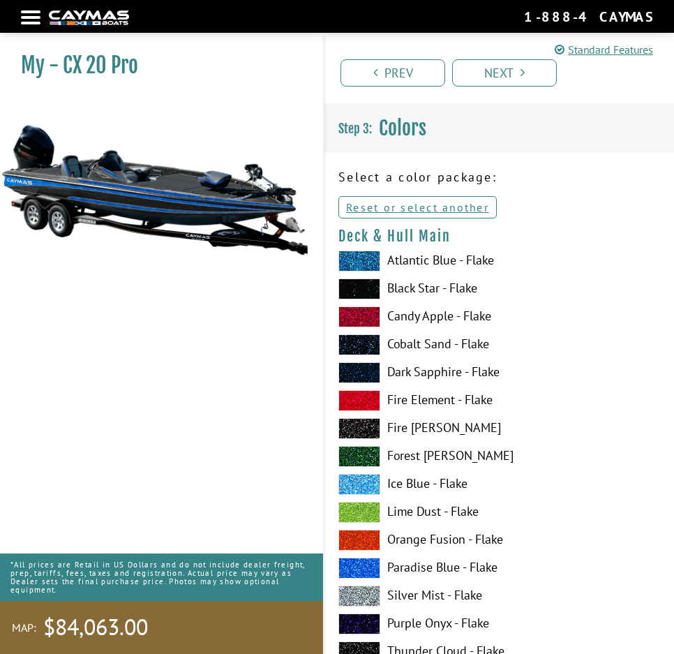
click at [70, 370] on div "My - CX 20 Pro MAP:" at bounding box center [154, 362] width 337 height 654
click at [390, 74] on link "Prev" at bounding box center [392, 72] width 105 height 27
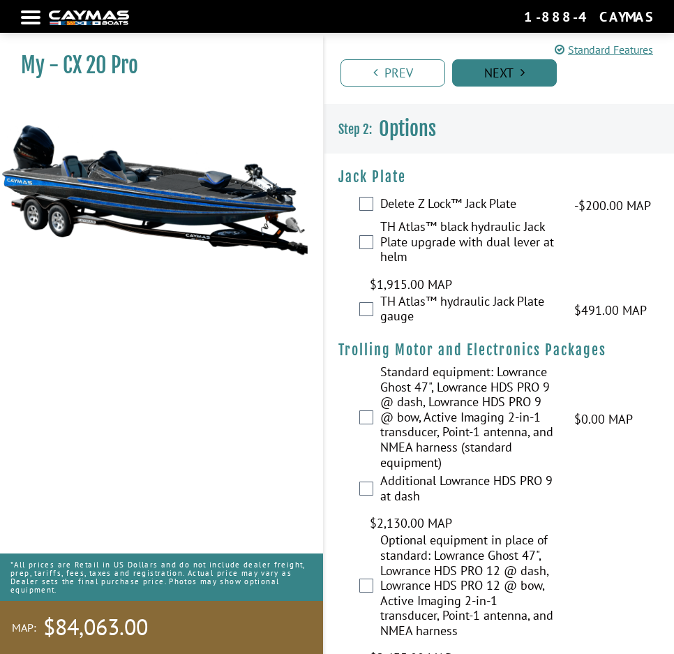
click at [493, 85] on link "Next" at bounding box center [504, 72] width 105 height 27
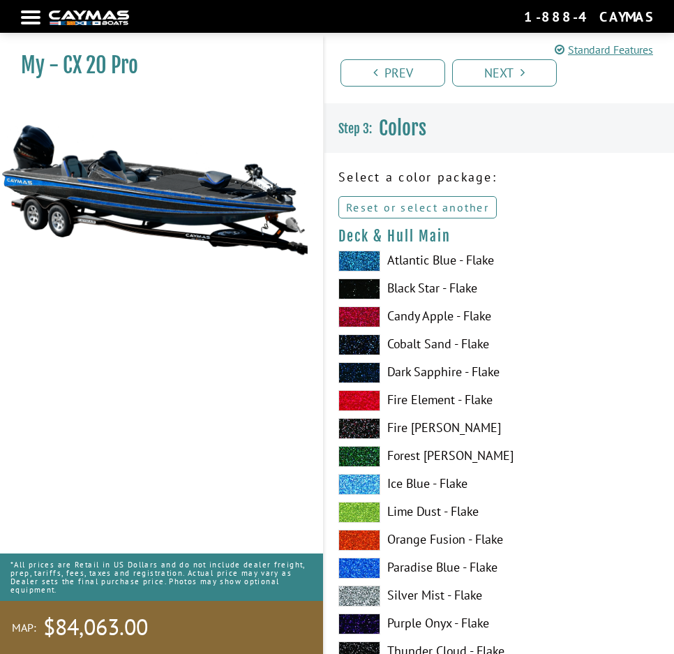
click at [445, 207] on link "Reset or select another" at bounding box center [417, 207] width 158 height 22
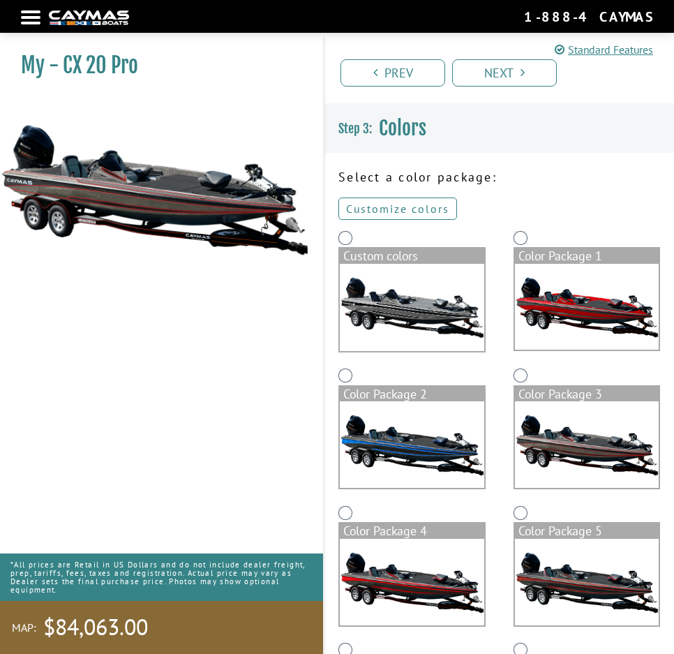
click at [407, 211] on link "Customize colors" at bounding box center [397, 208] width 119 height 22
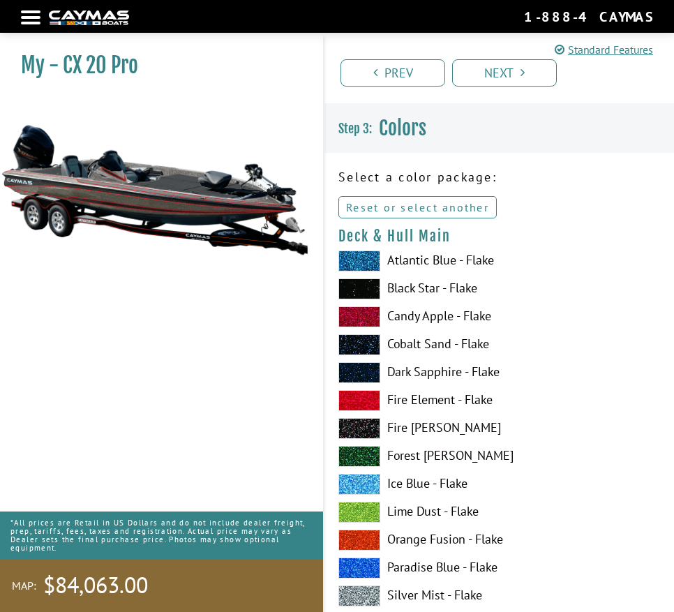
click at [421, 200] on link "Reset or select another" at bounding box center [417, 207] width 158 height 22
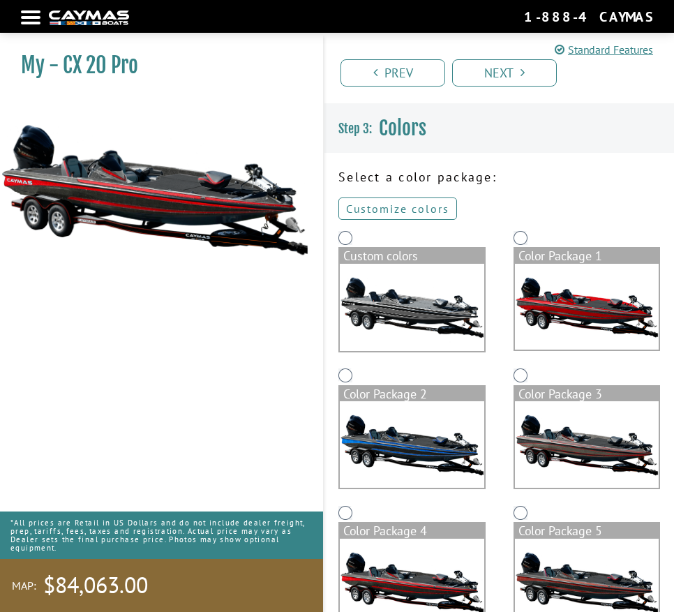
click at [402, 205] on link "Customize colors" at bounding box center [397, 208] width 119 height 22
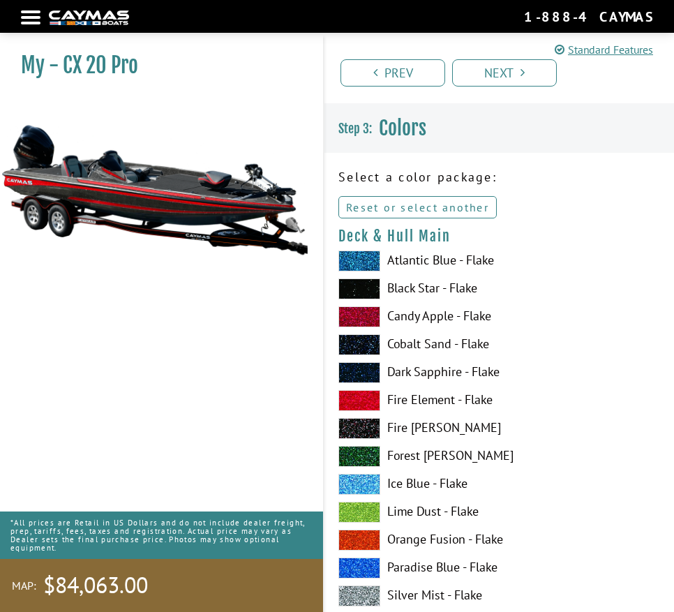
click at [426, 209] on link "Reset or select another" at bounding box center [417, 207] width 158 height 22
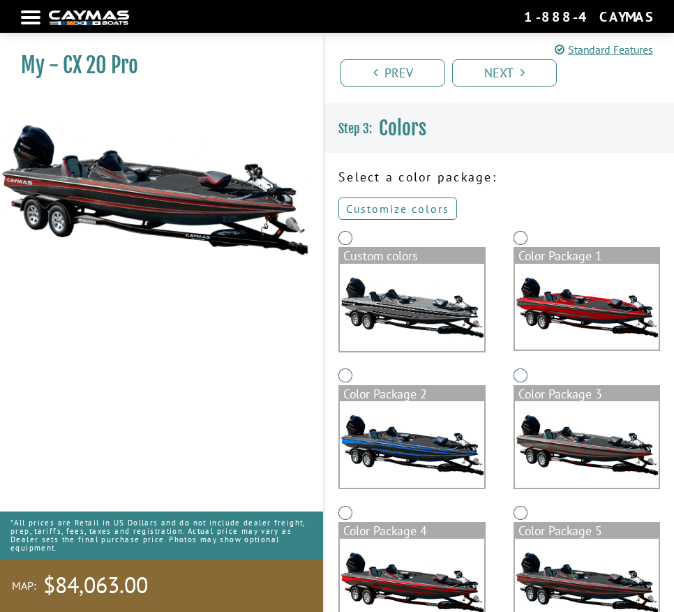
click at [427, 201] on link "Customize colors" at bounding box center [397, 208] width 119 height 22
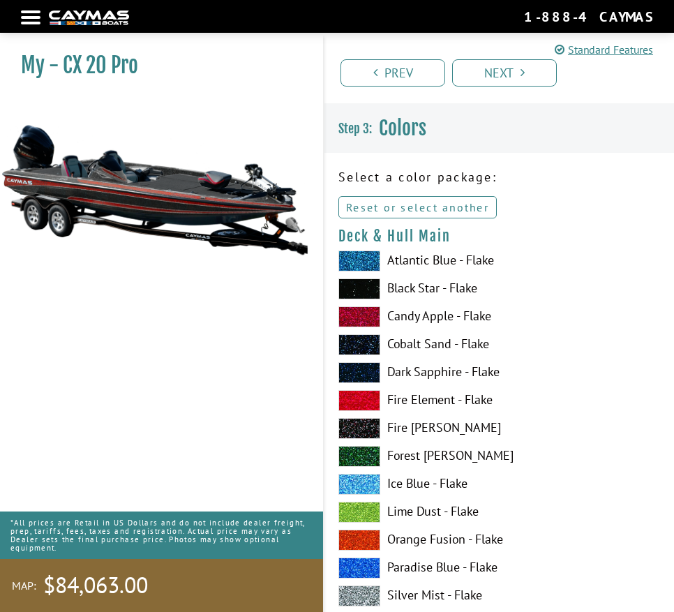
click at [458, 210] on link "Reset or select another" at bounding box center [417, 207] width 158 height 22
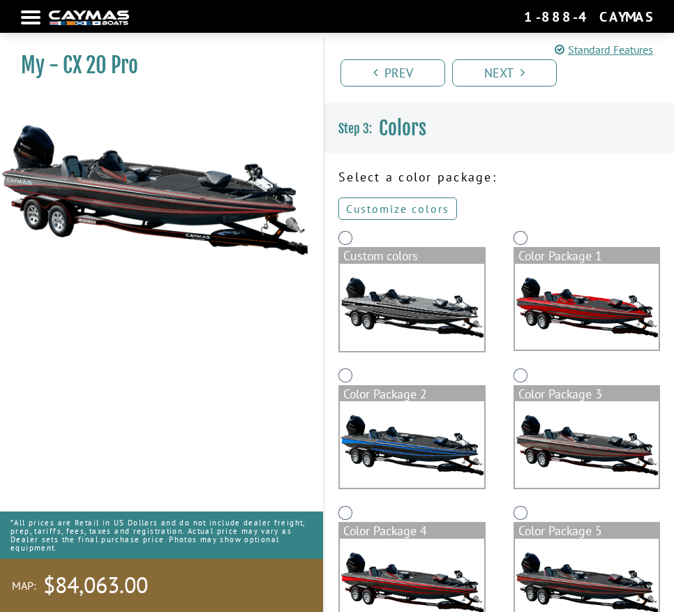
click at [384, 205] on link "Customize colors" at bounding box center [397, 208] width 119 height 22
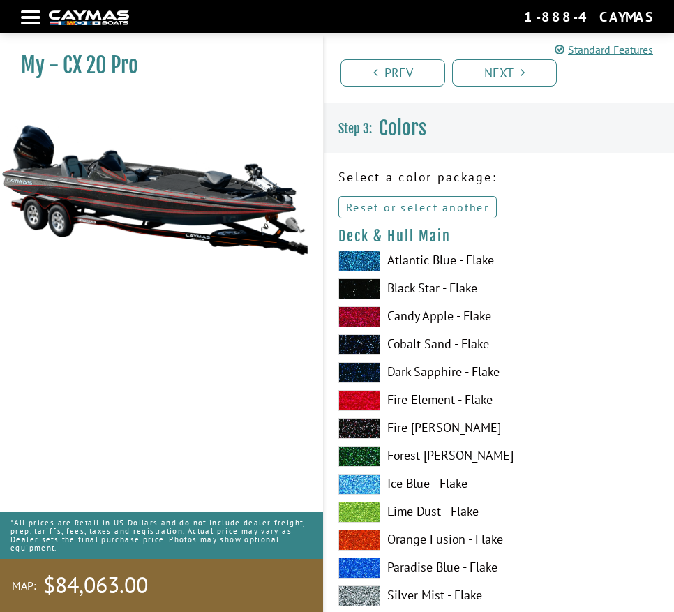
click at [393, 206] on link "Reset or select another" at bounding box center [417, 207] width 158 height 22
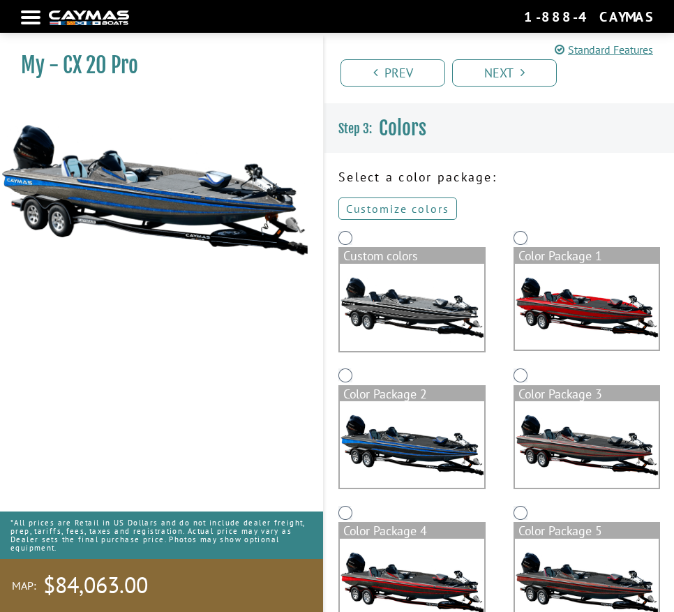
click at [414, 202] on link "Customize colors" at bounding box center [397, 208] width 119 height 22
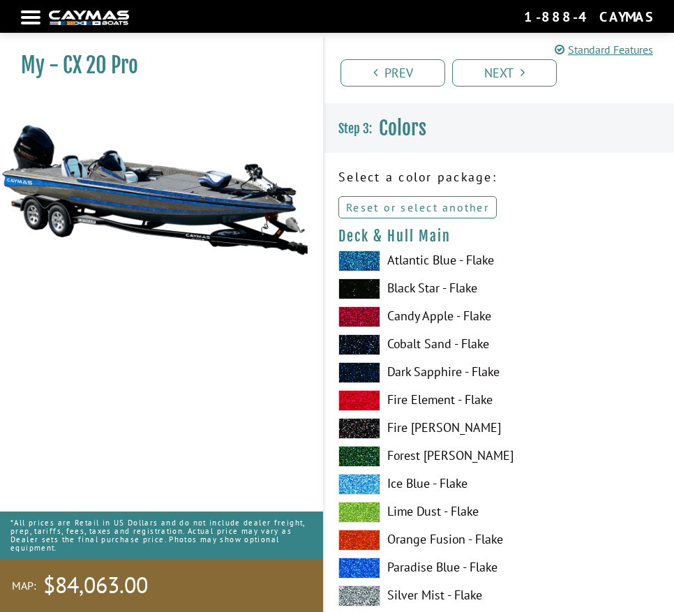
click at [418, 209] on link "Reset or select another" at bounding box center [417, 207] width 158 height 22
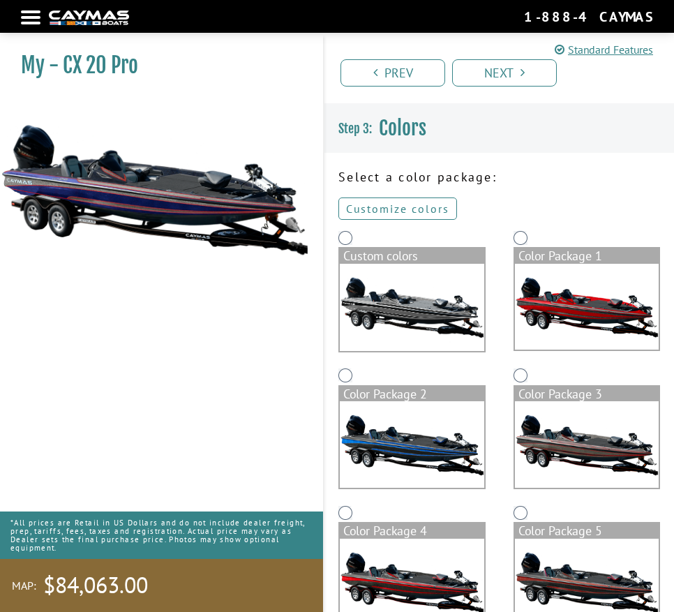
click at [412, 208] on link "Customize colors" at bounding box center [397, 208] width 119 height 22
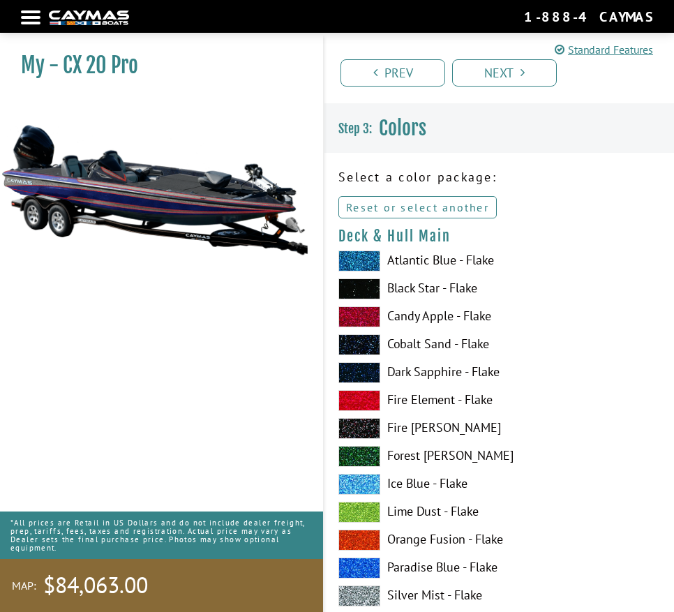
click at [415, 206] on link "Reset or select another" at bounding box center [417, 207] width 158 height 22
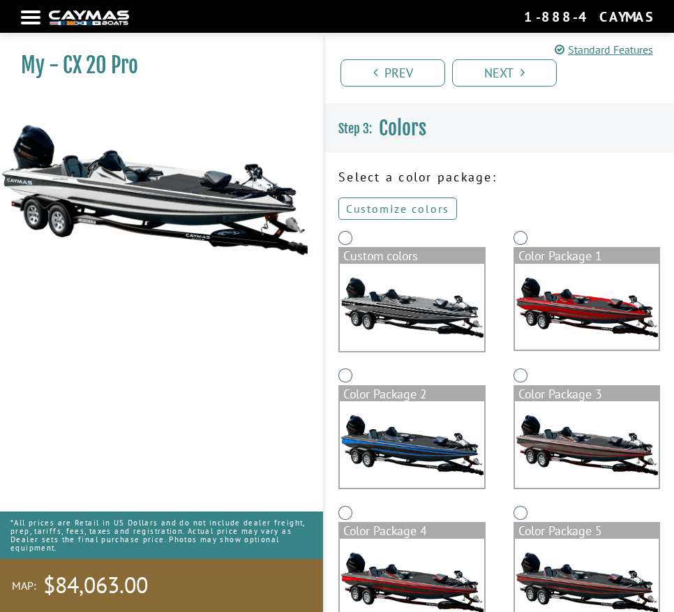
click at [427, 214] on link "Customize colors" at bounding box center [397, 208] width 119 height 22
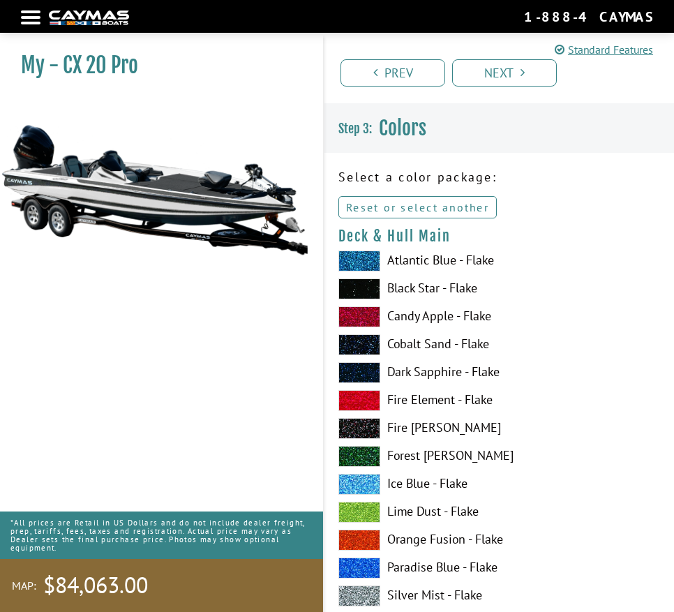
click at [380, 203] on link "Reset or select another" at bounding box center [417, 207] width 158 height 22
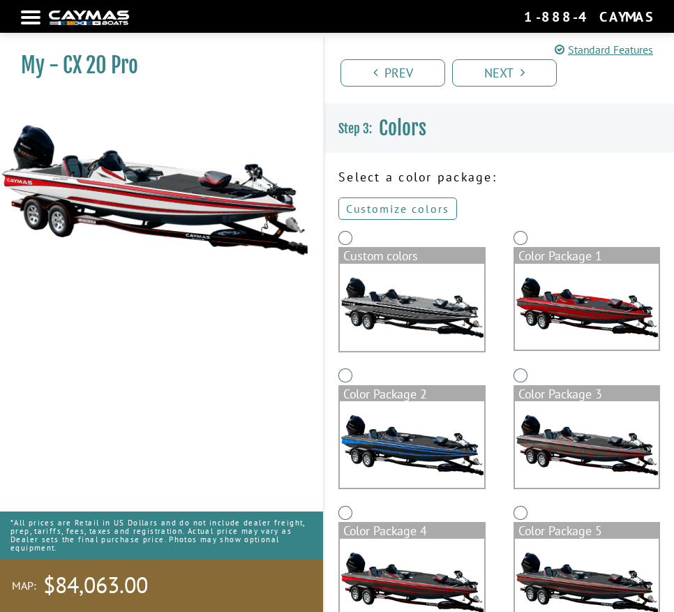
click at [421, 203] on link "Customize colors" at bounding box center [397, 208] width 119 height 22
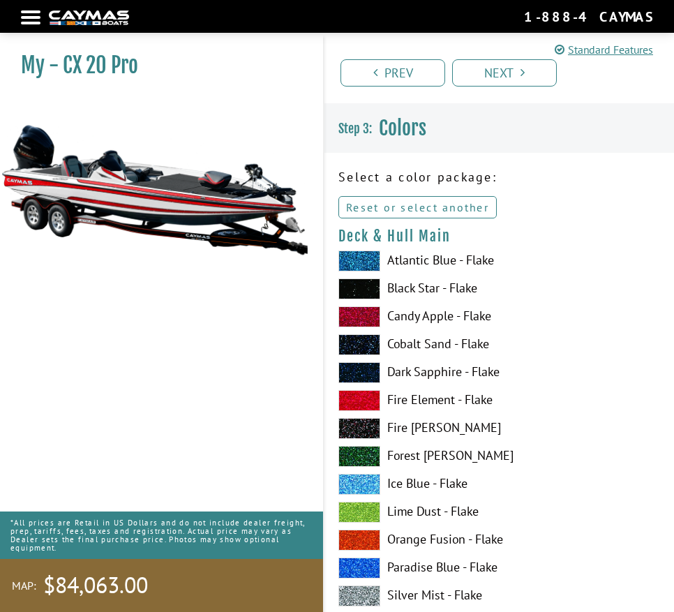
drag, startPoint x: 405, startPoint y: 210, endPoint x: 411, endPoint y: 202, distance: 9.9
click at [405, 210] on link "Reset or select another" at bounding box center [417, 207] width 158 height 22
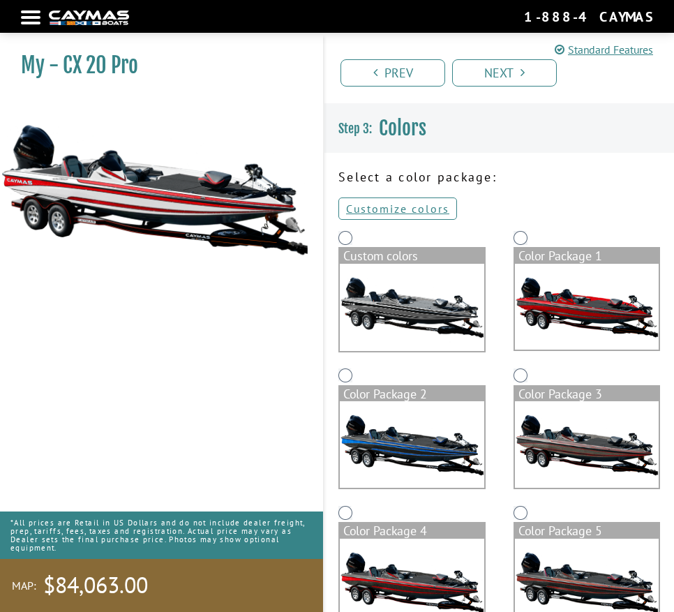
click at [27, 21] on nav "Return to main site Find Dealer Get Brochure Contact Us 1-888-4CAYMAS" at bounding box center [337, 16] width 632 height 19
click at [28, 19] on div at bounding box center [31, 17] width 20 height 3
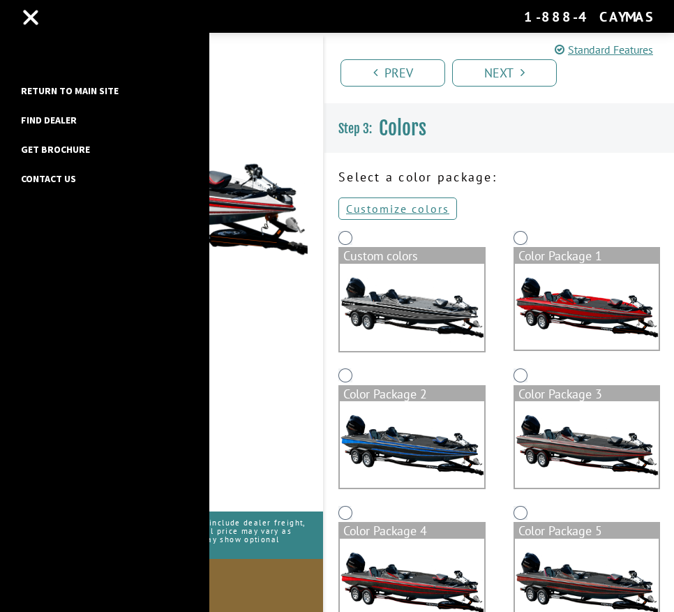
click at [61, 90] on link "Return to main site" at bounding box center [70, 91] width 112 height 18
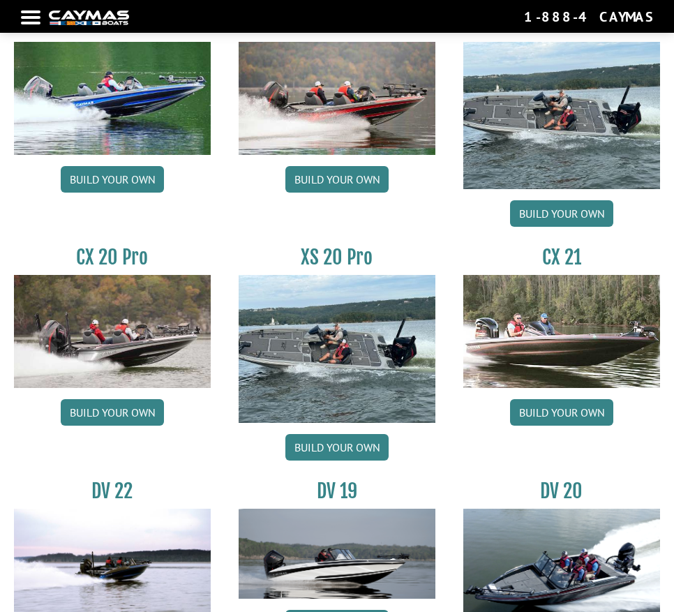
scroll to position [1465, 0]
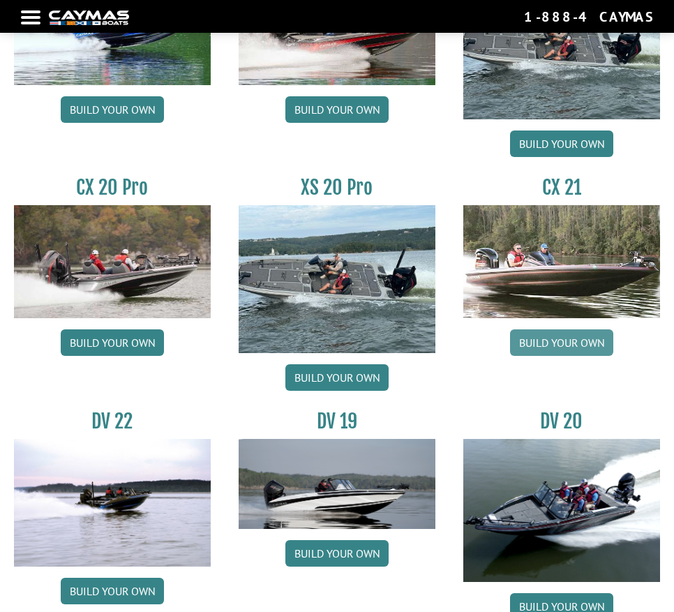
click at [583, 334] on link "Build your own" at bounding box center [561, 342] width 103 height 27
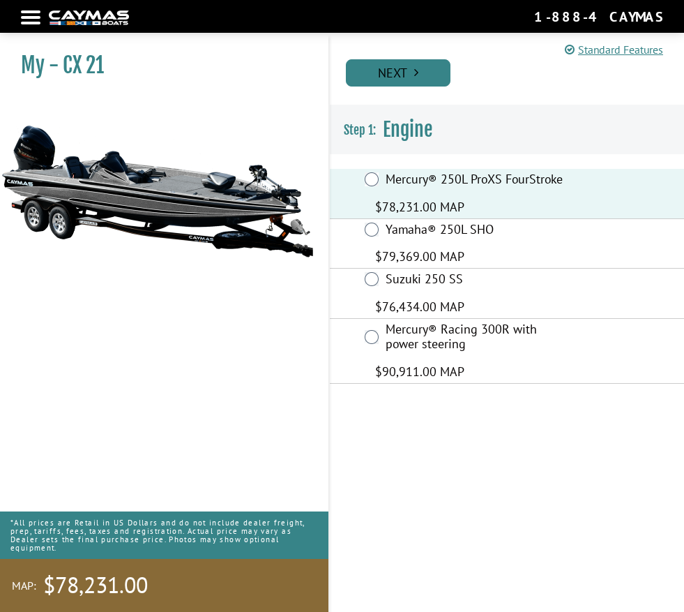
click at [423, 63] on link "Next" at bounding box center [398, 72] width 105 height 27
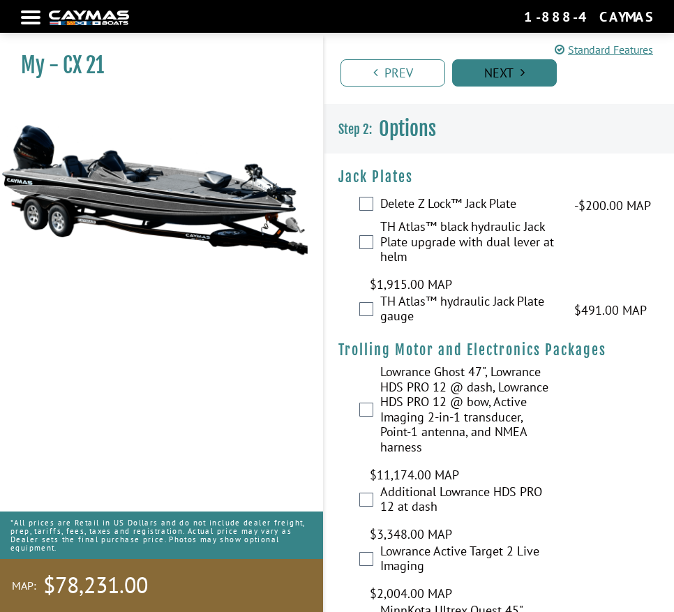
click at [485, 64] on link "Next" at bounding box center [504, 72] width 105 height 27
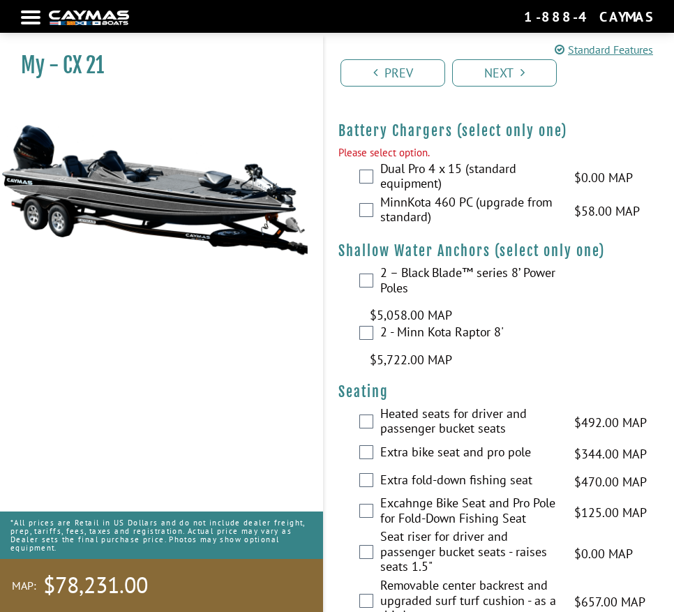
scroll to position [1141, 0]
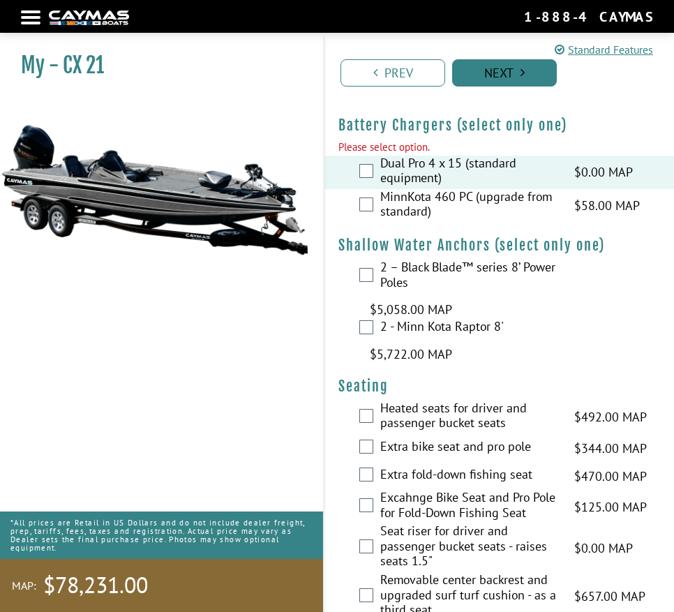
click at [525, 64] on link "Next" at bounding box center [504, 72] width 105 height 27
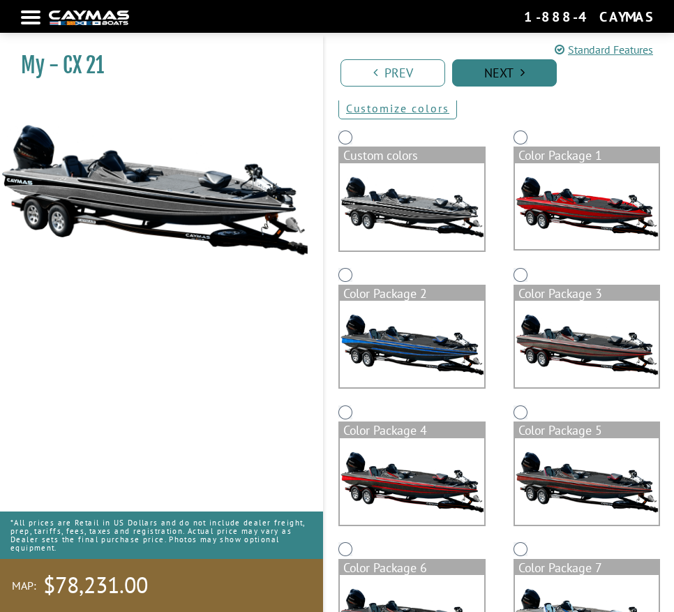
scroll to position [0, 0]
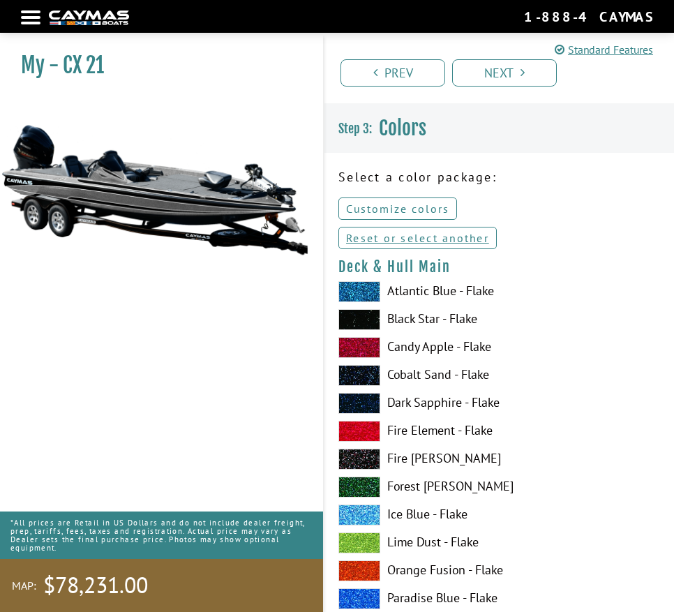
click at [420, 212] on link "Customize colors" at bounding box center [397, 208] width 119 height 22
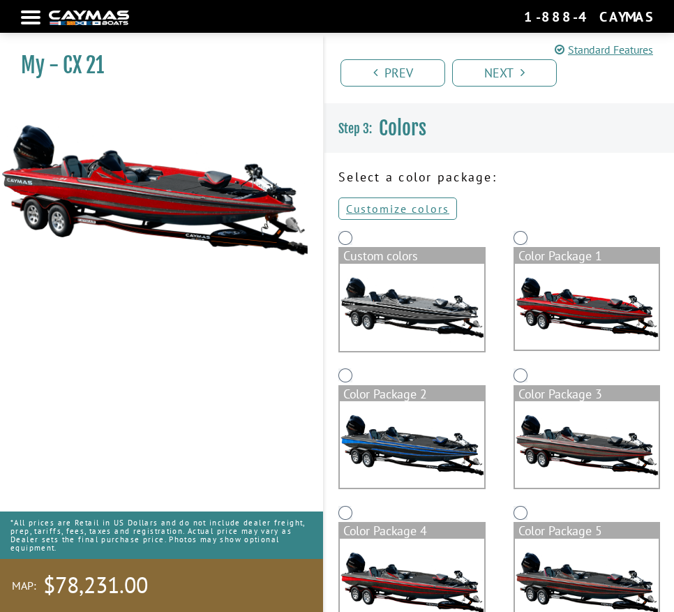
scroll to position [70, 0]
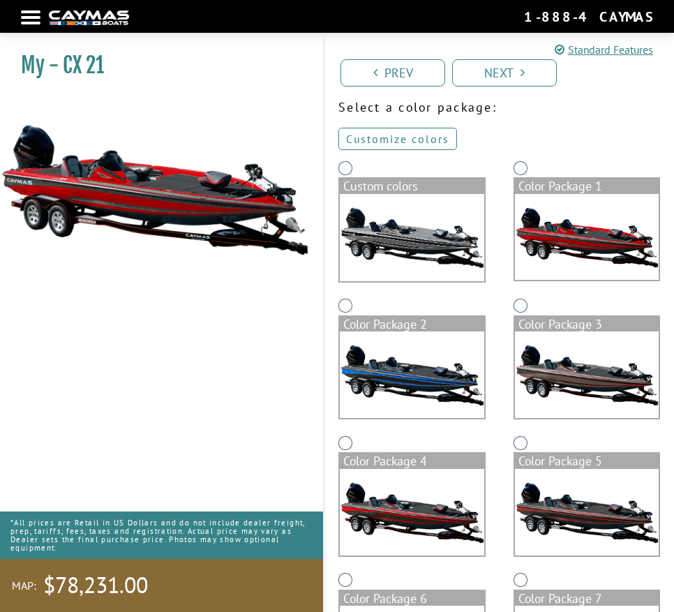
click at [420, 138] on link "Customize colors" at bounding box center [397, 139] width 119 height 22
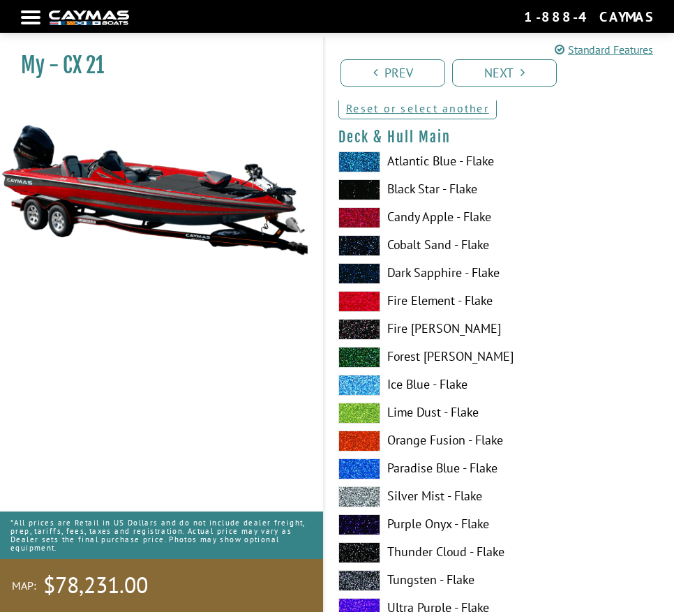
scroll to position [0, 0]
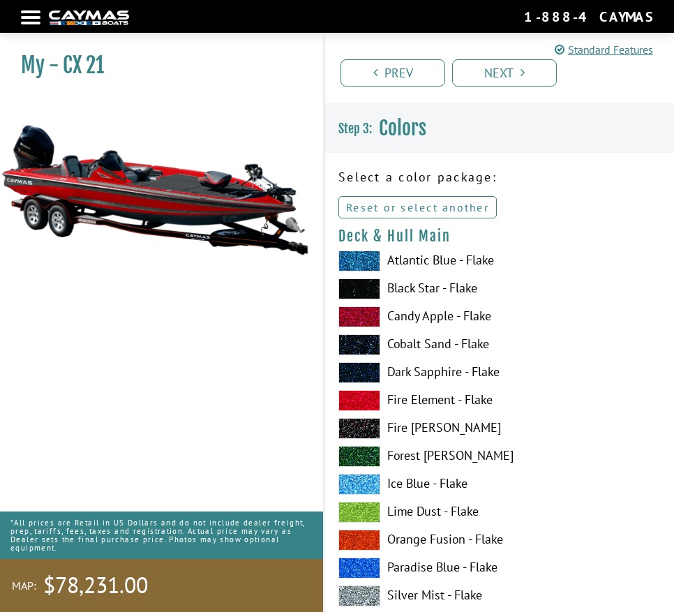
click at [441, 211] on link "Reset or select another" at bounding box center [417, 207] width 158 height 22
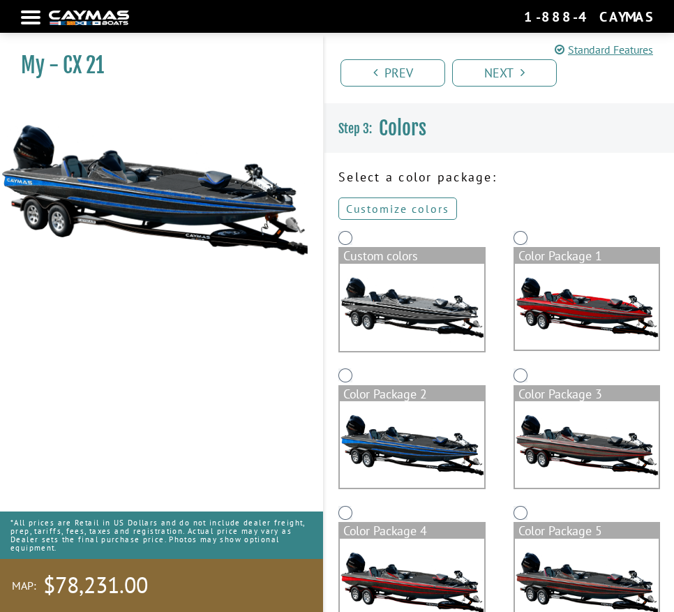
click at [427, 208] on link "Customize colors" at bounding box center [397, 208] width 119 height 22
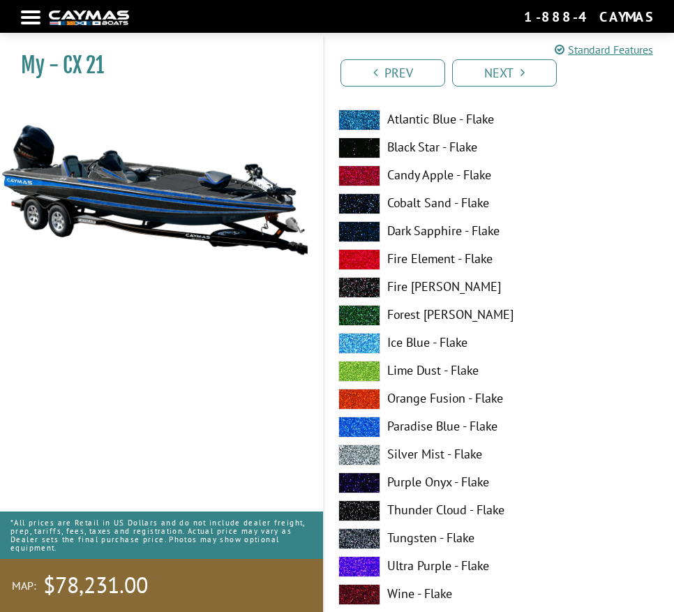
scroll to position [96, 0]
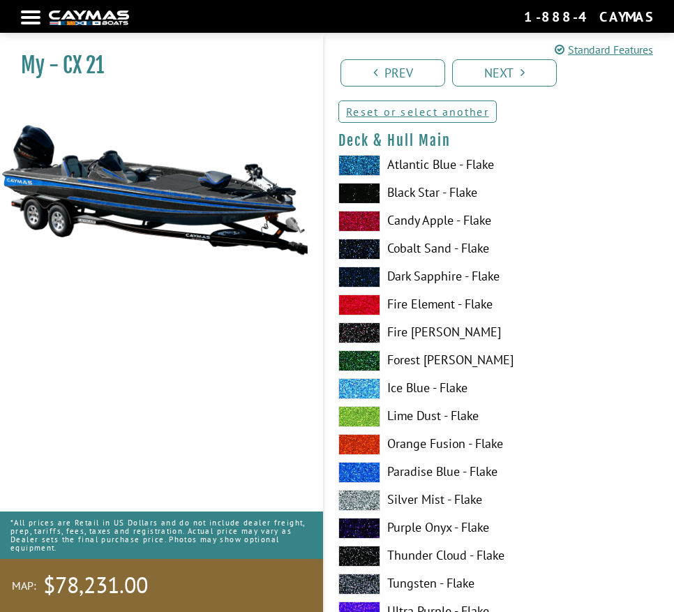
click at [668, 29] on div "Return to main site Find Dealer Get Brochure Contact Us 1-888-4CAYMAS" at bounding box center [337, 16] width 674 height 33
click at [450, 112] on link "Reset or select another" at bounding box center [417, 111] width 158 height 22
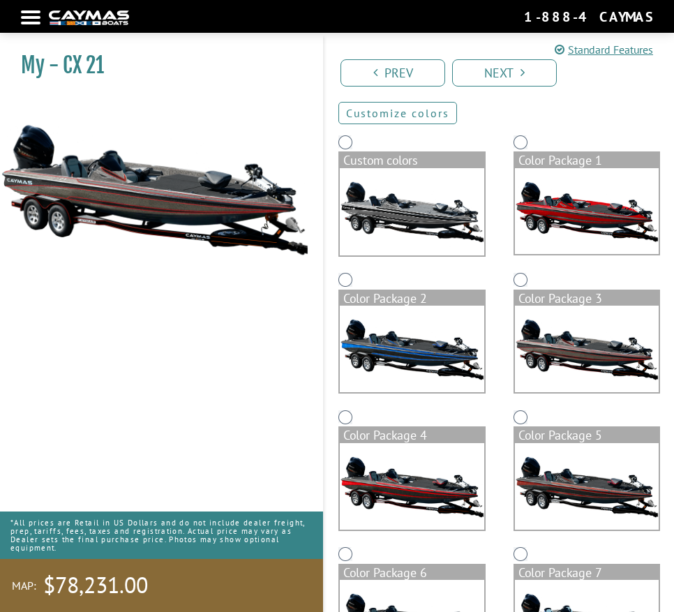
click at [387, 107] on link "Customize colors" at bounding box center [397, 113] width 119 height 22
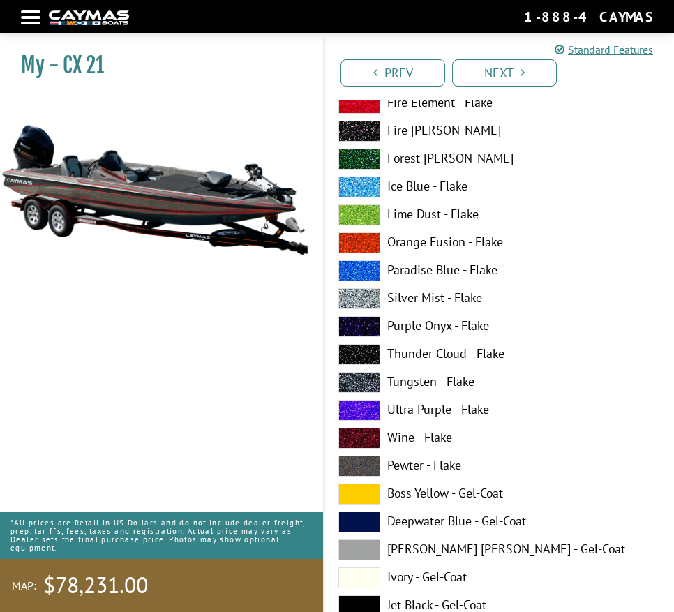
scroll to position [0, 0]
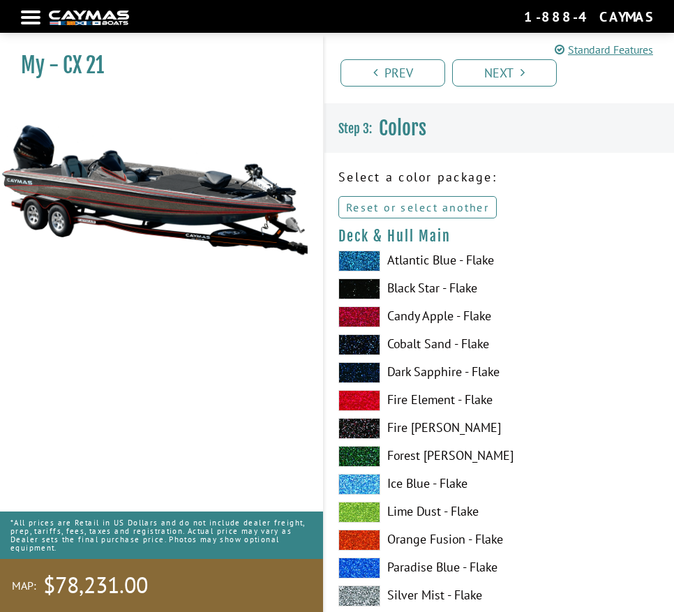
click at [399, 200] on link "Reset or select another" at bounding box center [417, 207] width 158 height 22
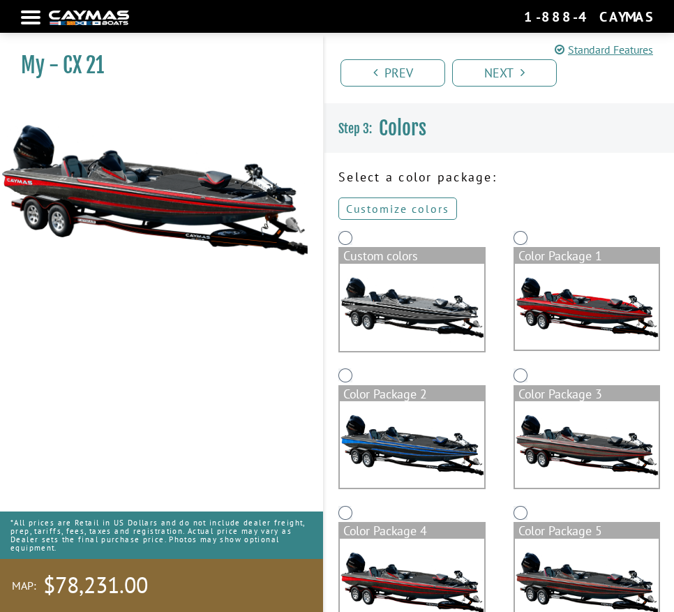
click at [377, 200] on link "Customize colors" at bounding box center [397, 208] width 119 height 22
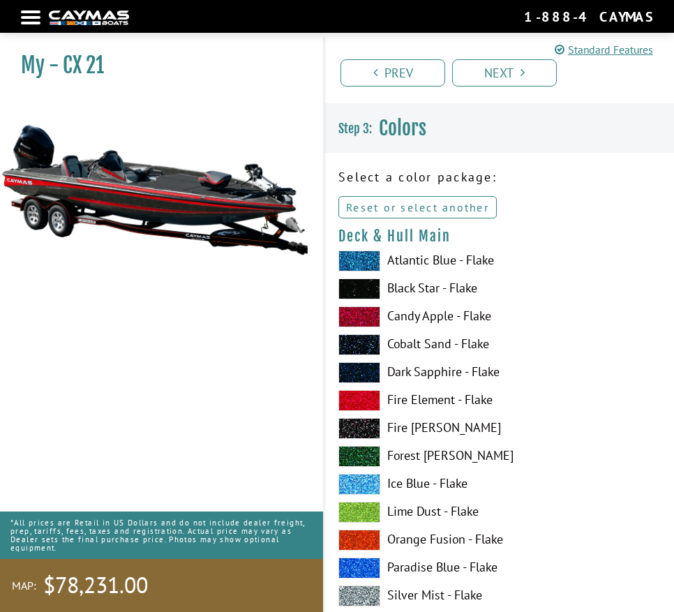
click at [409, 213] on link "Reset or select another" at bounding box center [417, 207] width 158 height 22
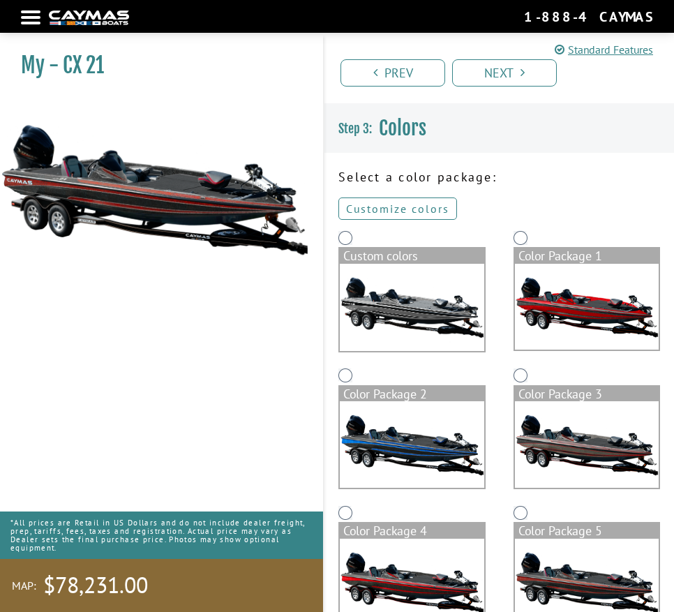
click at [394, 205] on link "Customize colors" at bounding box center [397, 208] width 119 height 22
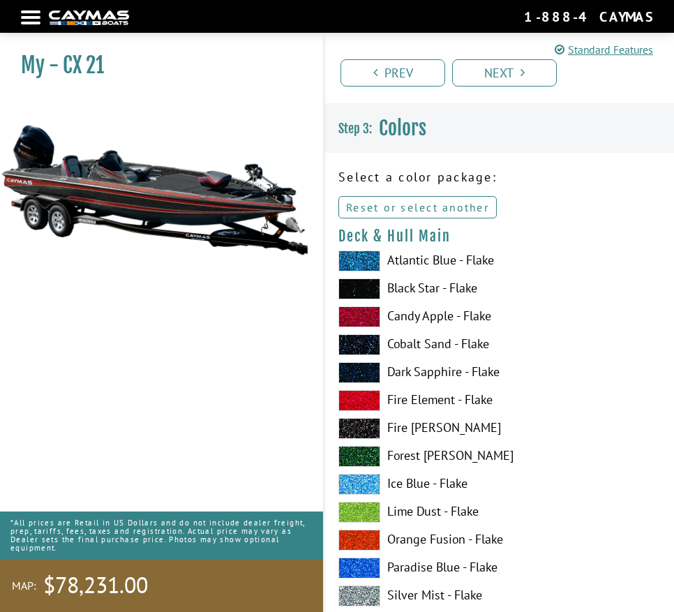
click at [421, 200] on link "Reset or select another" at bounding box center [417, 207] width 158 height 22
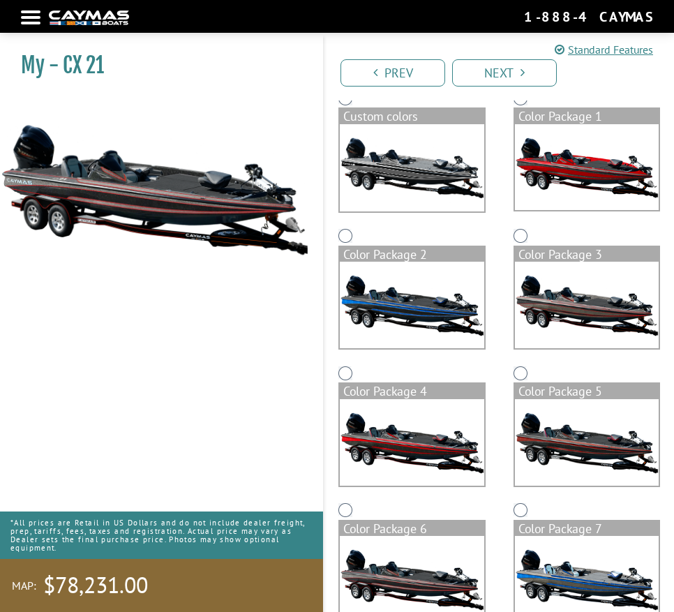
scroll to position [70, 0]
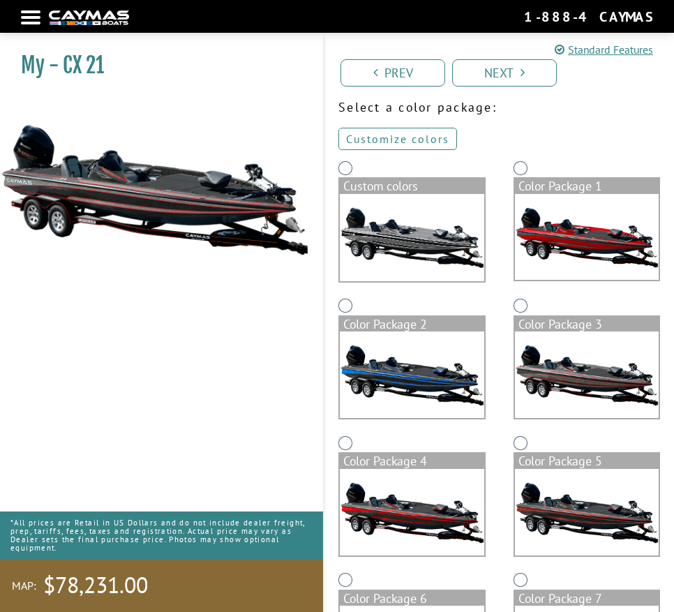
click at [408, 142] on link "Customize colors" at bounding box center [397, 139] width 119 height 22
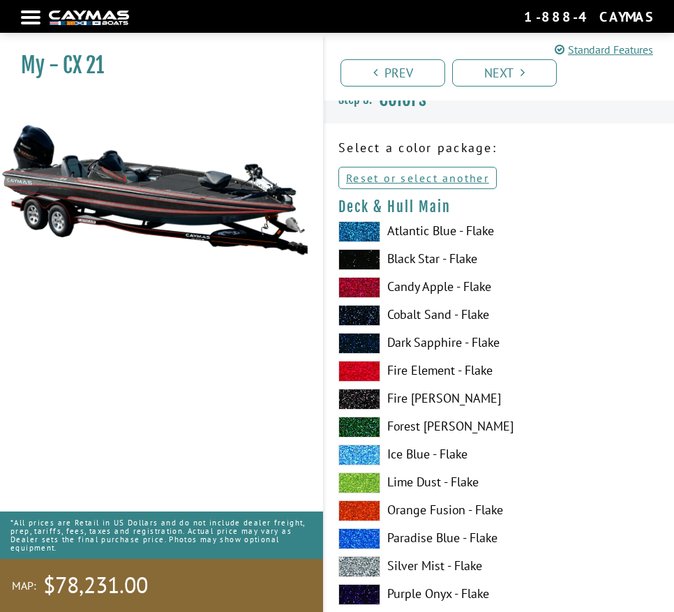
scroll to position [0, 0]
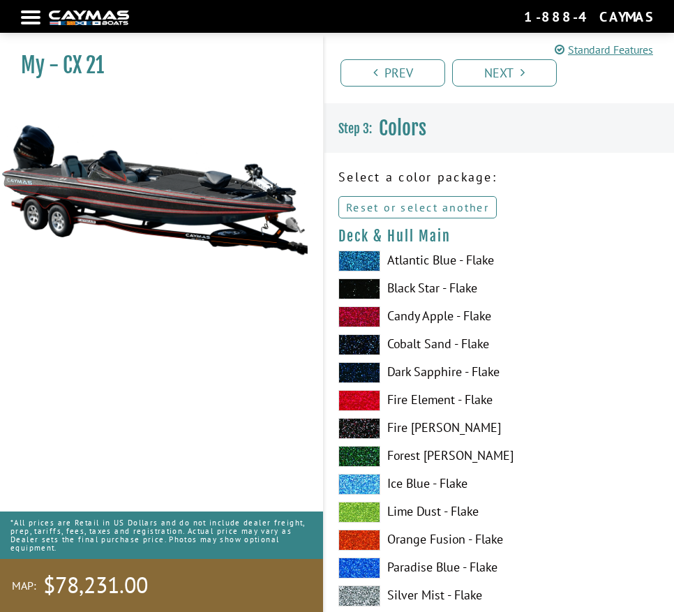
click at [458, 209] on link "Reset or select another" at bounding box center [417, 207] width 158 height 22
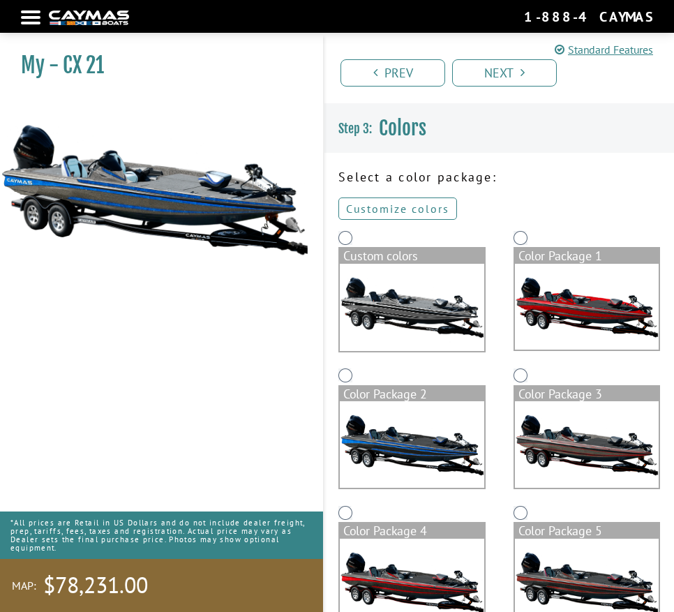
click at [414, 211] on link "Customize colors" at bounding box center [397, 208] width 119 height 22
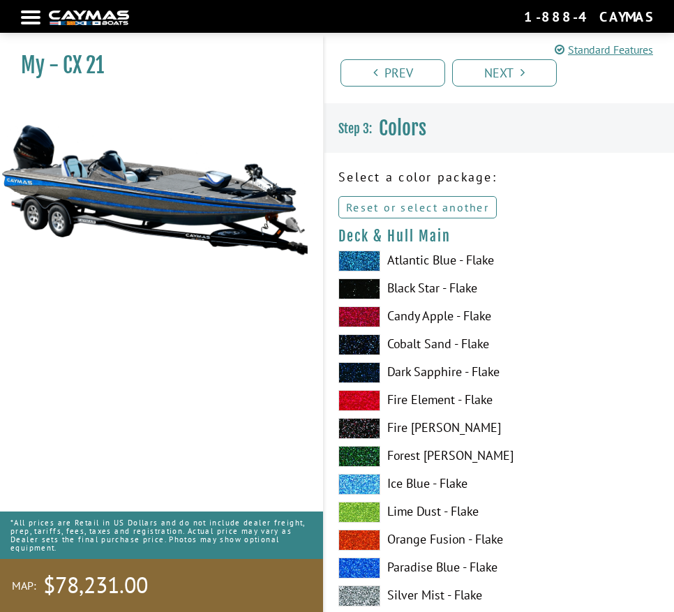
click at [422, 197] on link "Reset or select another" at bounding box center [417, 207] width 158 height 22
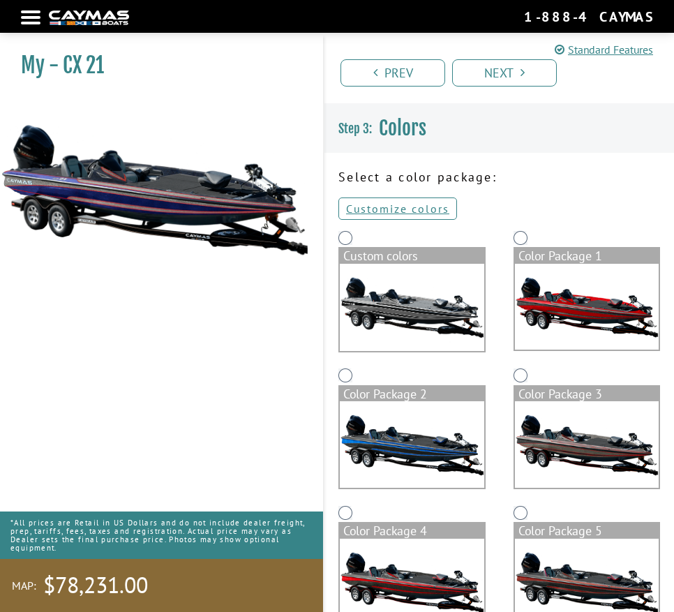
click at [392, 192] on div "Select a color package: Customize colors Reset or select another Custom colors …" at bounding box center [499, 609] width 350 height 884
click at [395, 202] on link "Customize colors" at bounding box center [397, 208] width 119 height 22
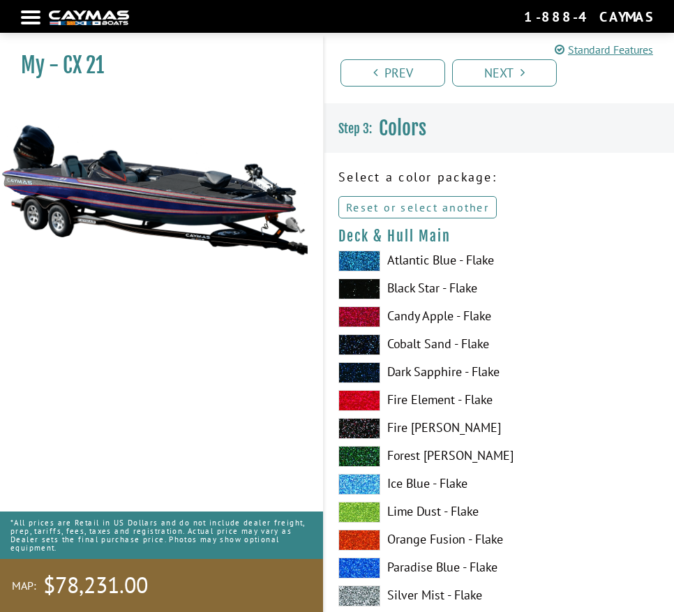
click at [420, 211] on link "Reset or select another" at bounding box center [417, 207] width 158 height 22
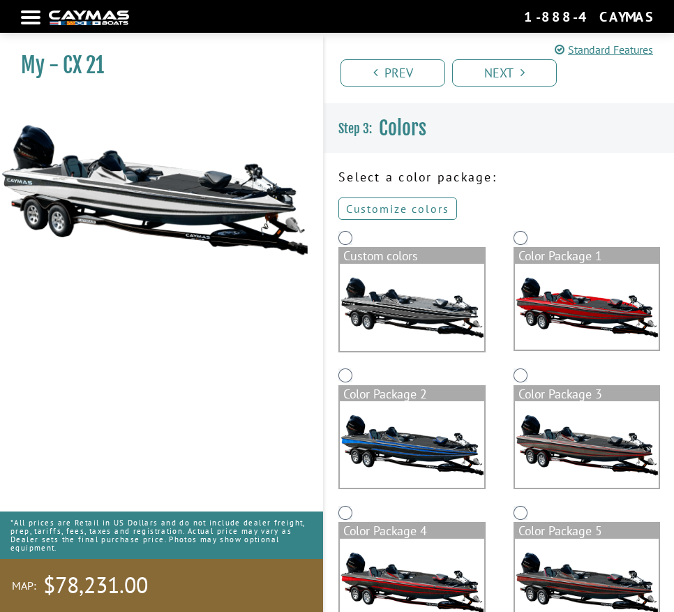
click at [430, 200] on link "Customize colors" at bounding box center [397, 208] width 119 height 22
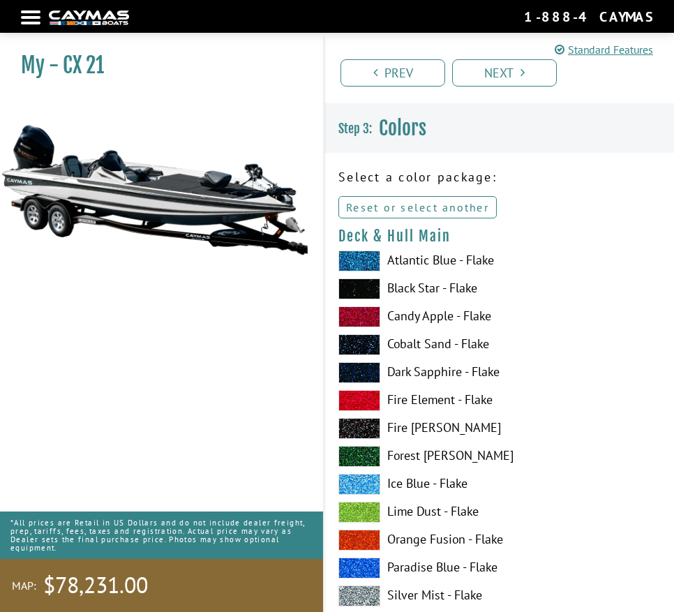
click at [438, 215] on link "Reset or select another" at bounding box center [417, 207] width 158 height 22
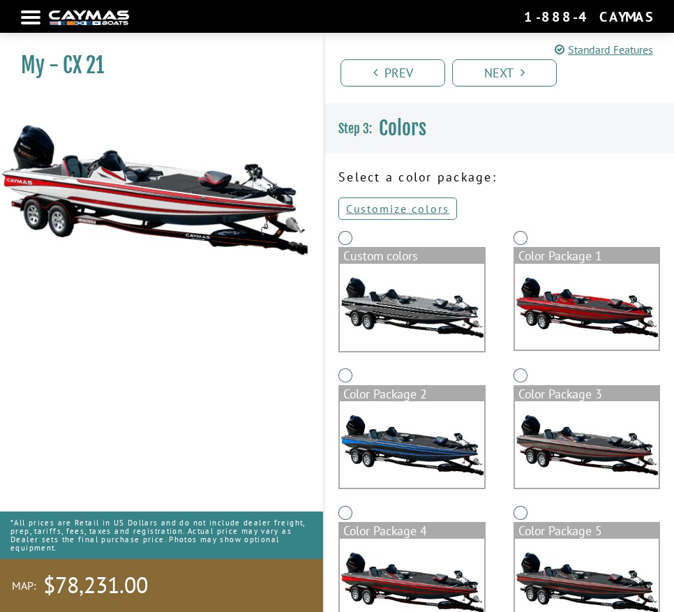
click at [433, 185] on p "Select a color package:" at bounding box center [499, 176] width 322 height 19
click at [429, 203] on link "Customize colors" at bounding box center [397, 208] width 119 height 22
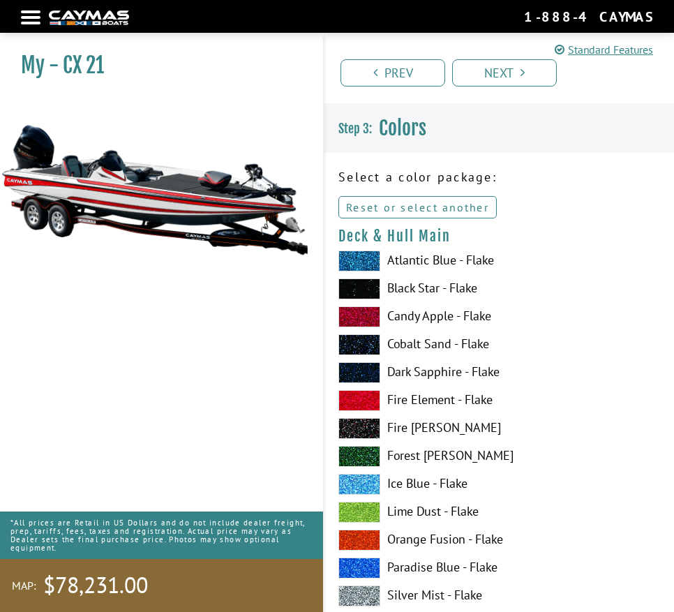
click at [446, 212] on link "Reset or select another" at bounding box center [417, 207] width 158 height 22
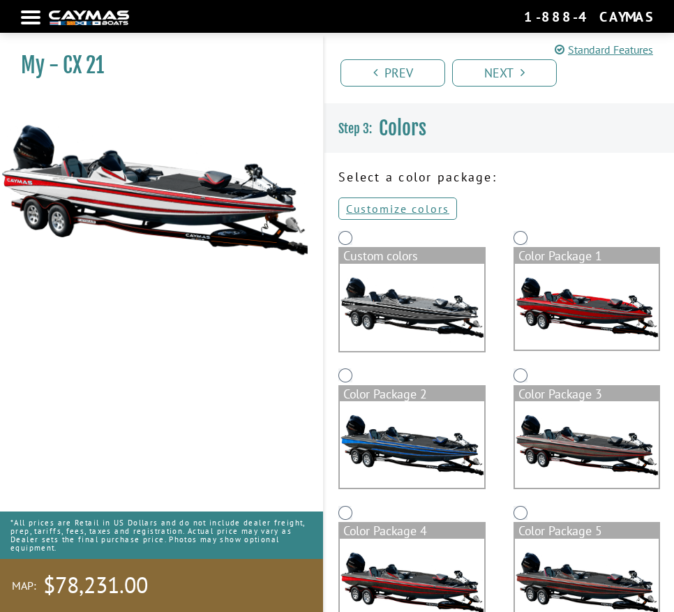
click at [34, 16] on div at bounding box center [31, 17] width 20 height 3
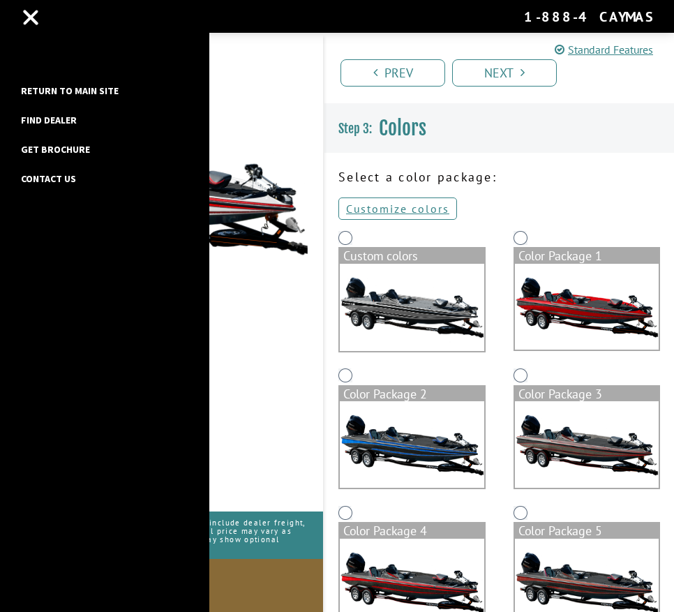
click at [79, 91] on link "Return to main site" at bounding box center [70, 91] width 112 height 18
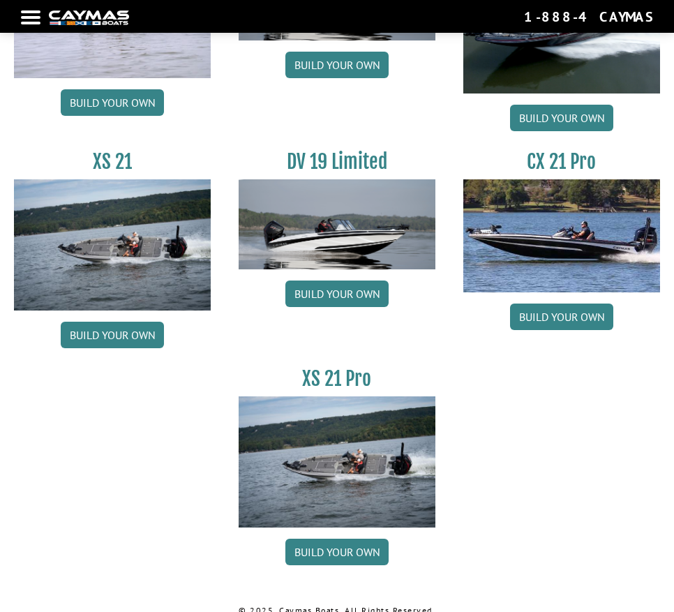
scroll to position [1970, 0]
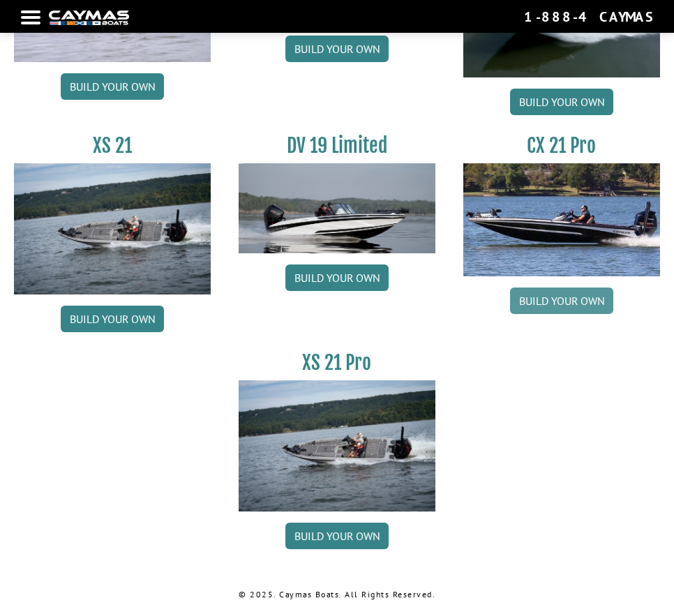
click at [562, 299] on link "Build your own" at bounding box center [561, 300] width 103 height 27
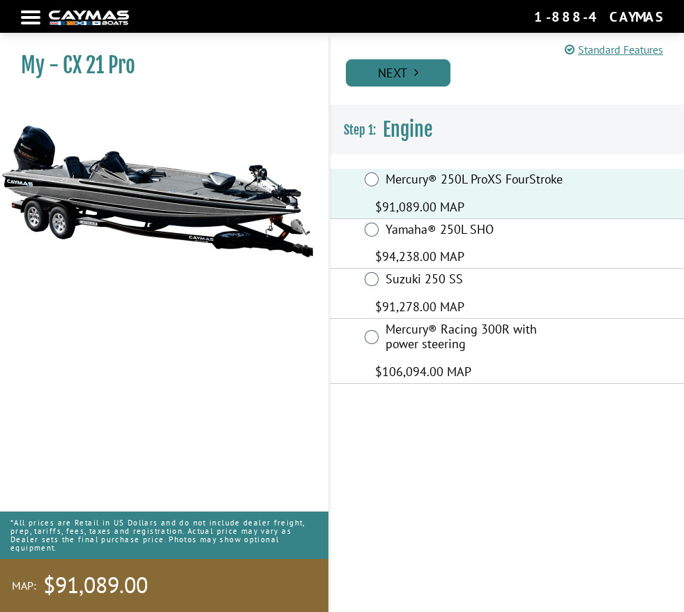
click at [415, 75] on icon "Pagination" at bounding box center [416, 72] width 4 height 13
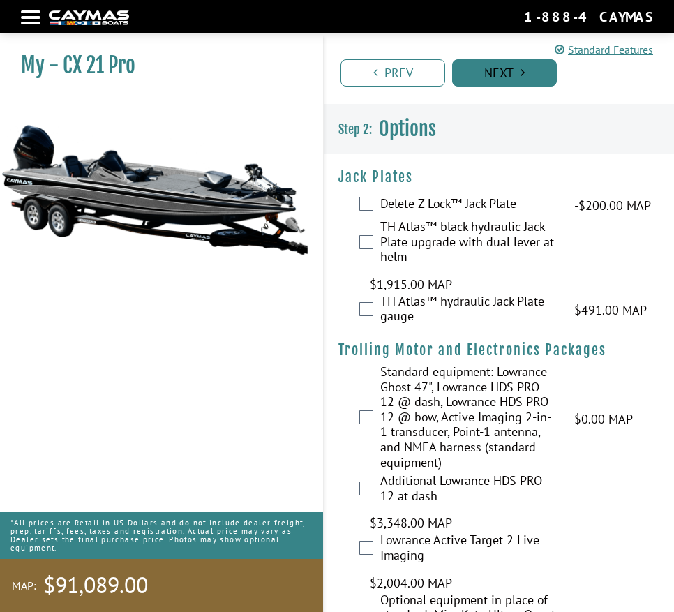
click at [509, 68] on link "Next" at bounding box center [504, 72] width 105 height 27
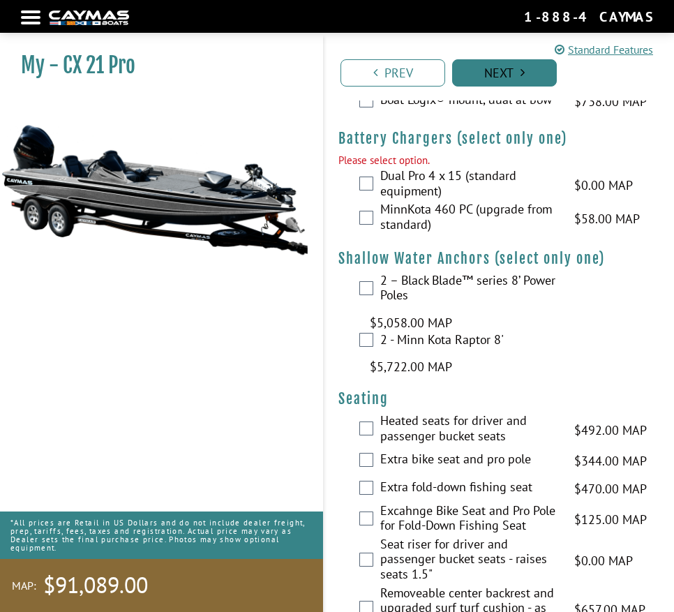
scroll to position [1209, 0]
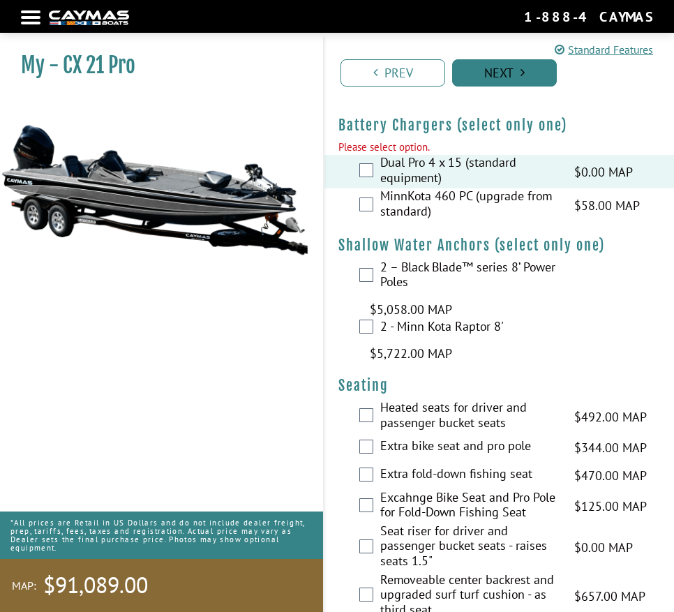
click at [484, 71] on link "Next" at bounding box center [504, 72] width 105 height 27
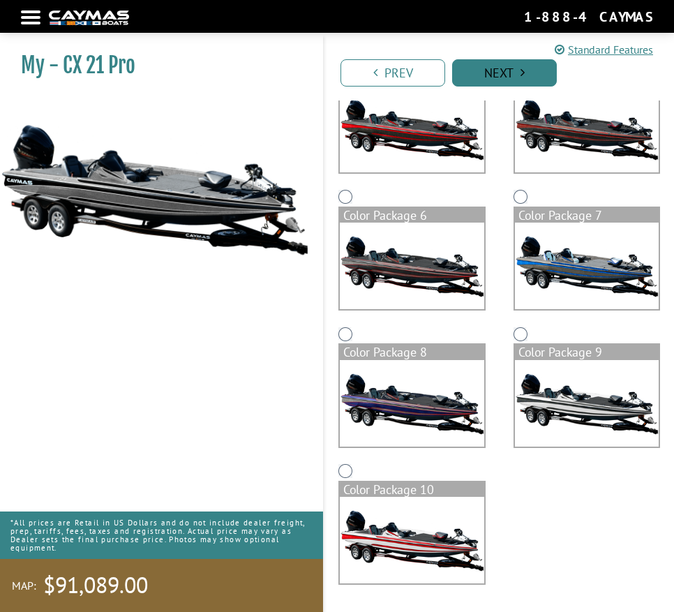
scroll to position [0, 0]
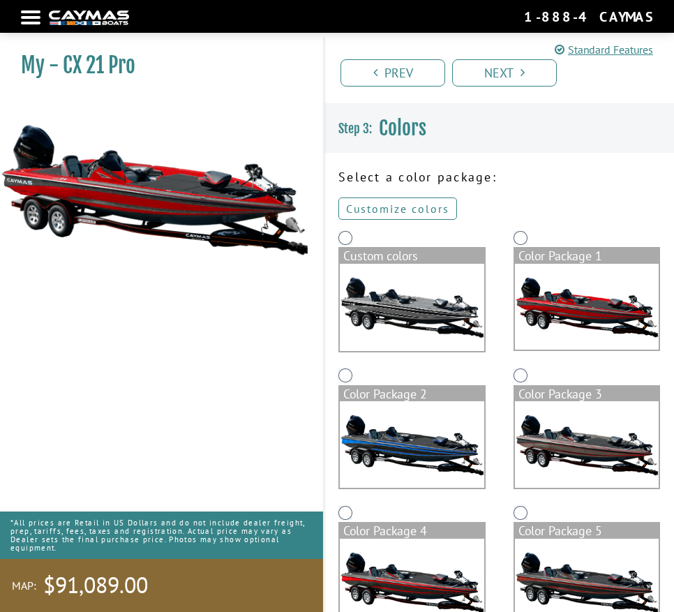
click at [405, 205] on link "Customize colors" at bounding box center [397, 208] width 119 height 22
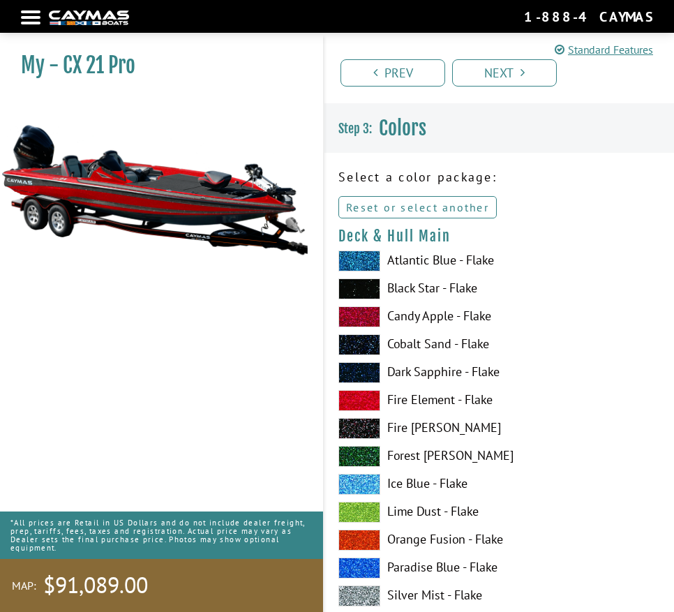
click at [448, 205] on link "Reset or select another" at bounding box center [417, 207] width 158 height 22
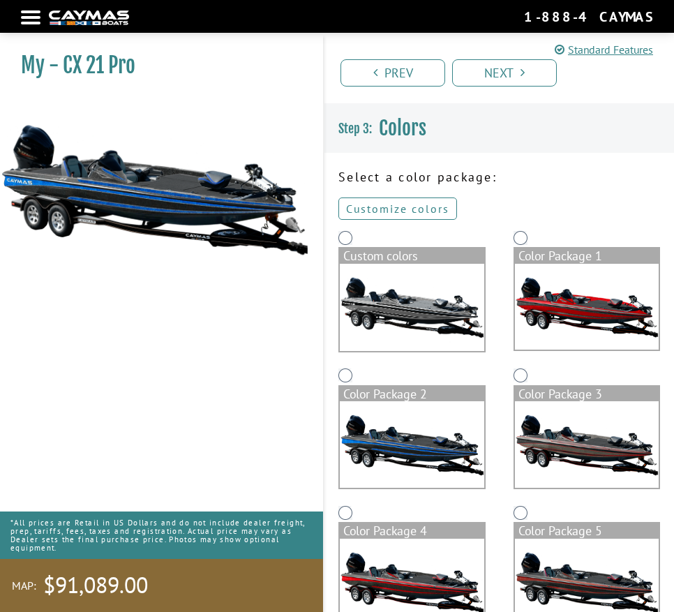
click at [411, 209] on link "Customize colors" at bounding box center [397, 208] width 119 height 22
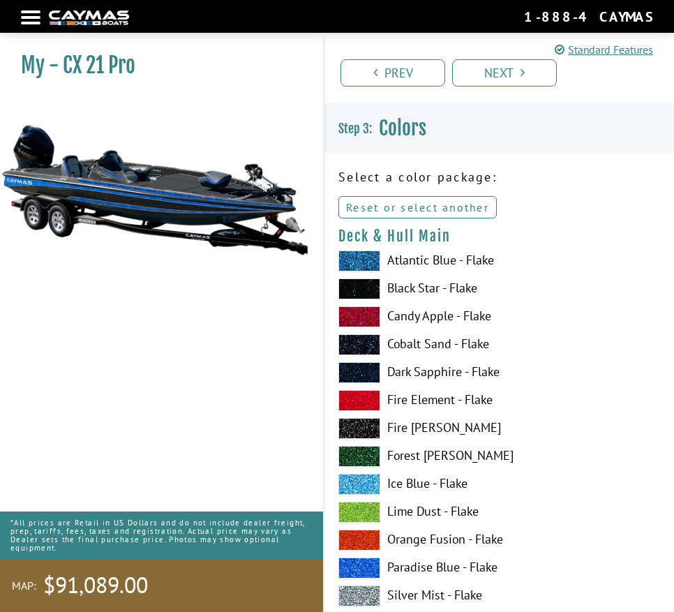
click at [478, 203] on link "Reset or select another" at bounding box center [417, 207] width 158 height 22
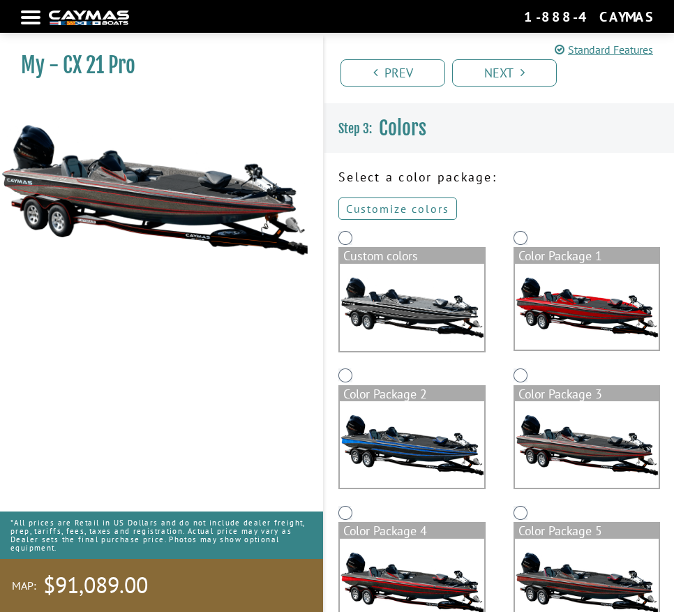
click at [421, 212] on link "Customize colors" at bounding box center [397, 208] width 119 height 22
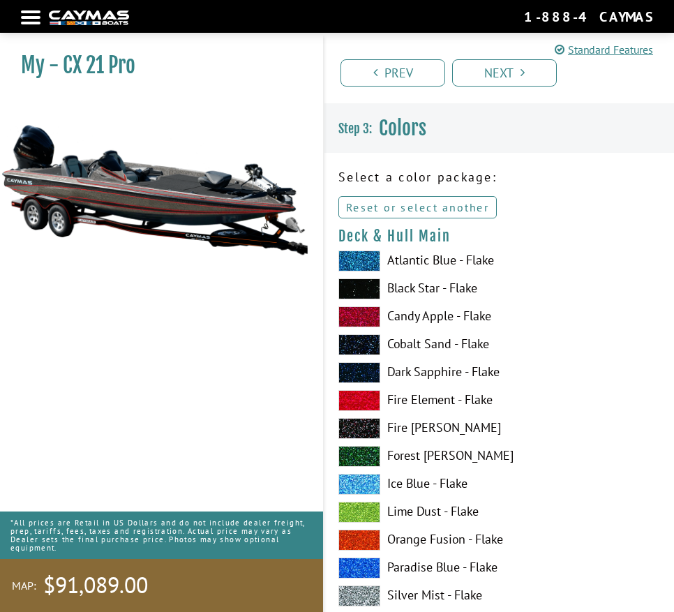
click at [429, 202] on link "Reset or select another" at bounding box center [417, 207] width 158 height 22
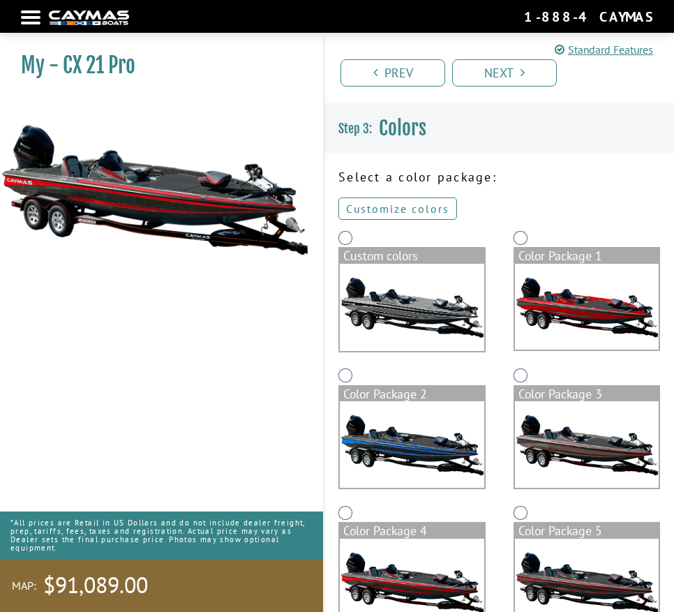
click at [414, 207] on link "Customize colors" at bounding box center [397, 208] width 119 height 22
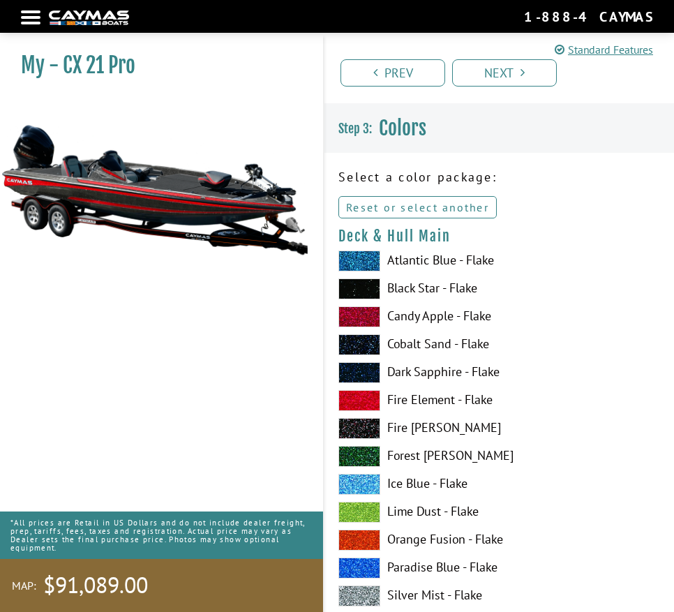
click at [478, 211] on link "Reset or select another" at bounding box center [417, 207] width 158 height 22
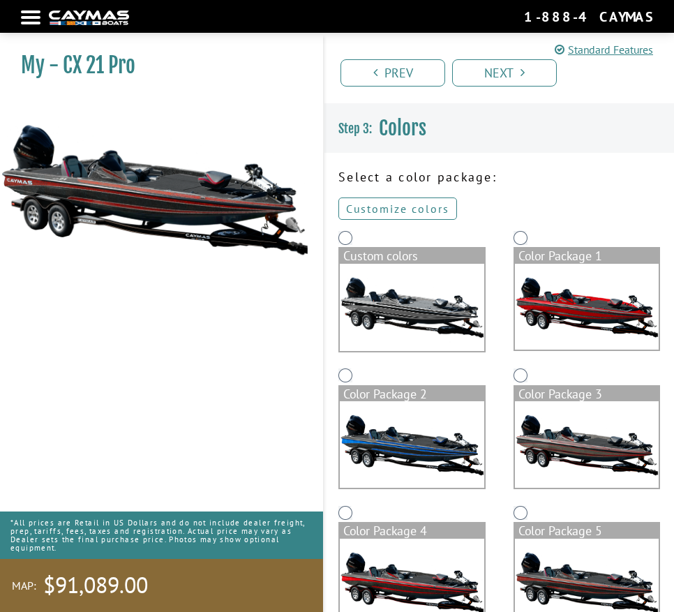
click at [428, 202] on link "Customize colors" at bounding box center [397, 208] width 119 height 22
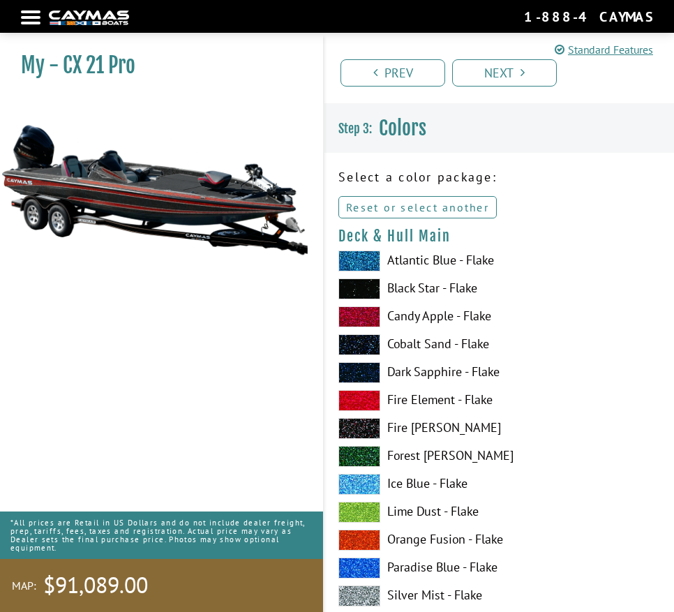
click at [437, 211] on link "Reset or select another" at bounding box center [417, 207] width 158 height 22
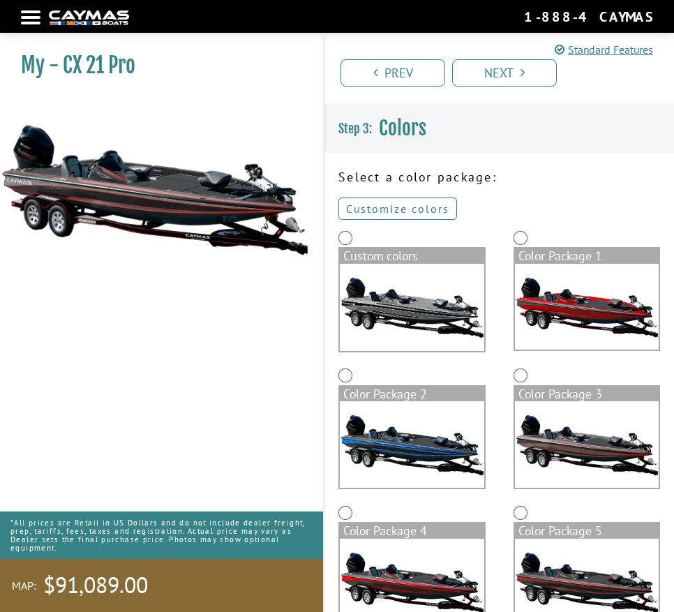
click at [412, 213] on link "Customize colors" at bounding box center [397, 208] width 119 height 22
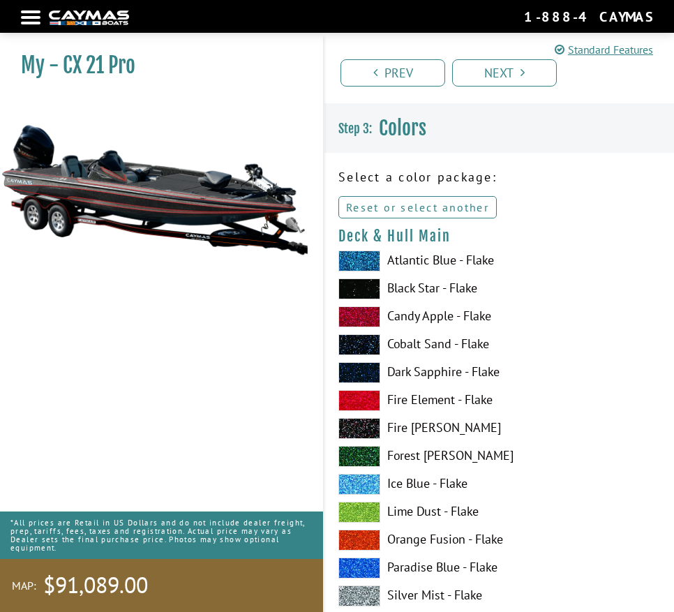
click at [411, 198] on link "Reset or select another" at bounding box center [417, 207] width 158 height 22
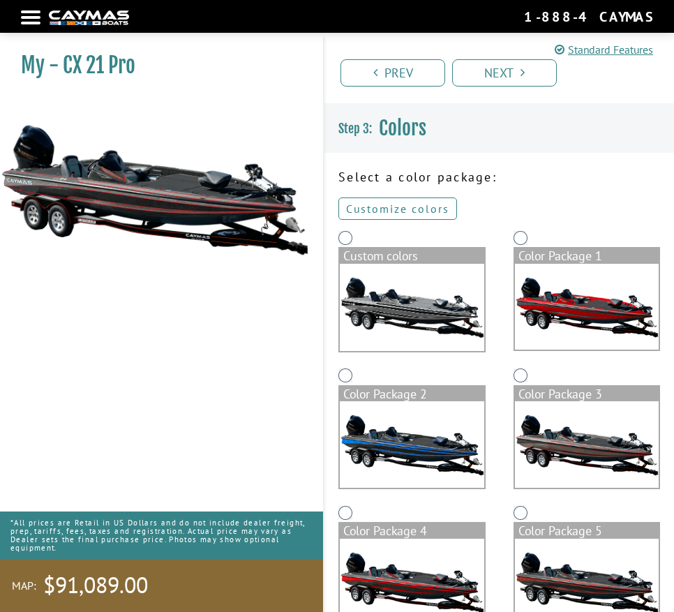
click at [385, 208] on link "Customize colors" at bounding box center [397, 208] width 119 height 22
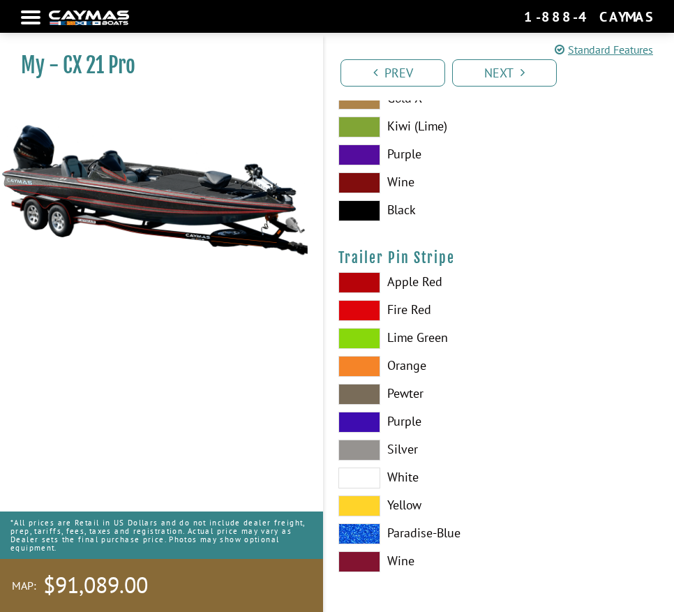
scroll to position [12002, 0]
